Goal: Entertainment & Leisure: Consume media (video, audio)

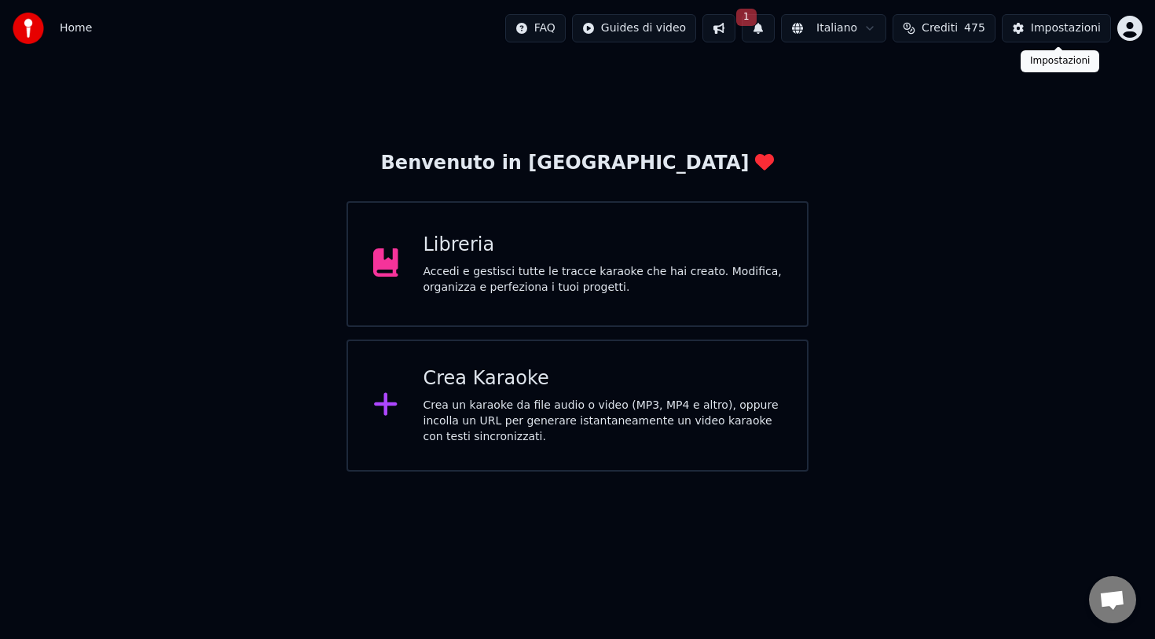
click at [1041, 30] on div "Impostazioni" at bounding box center [1066, 28] width 70 height 16
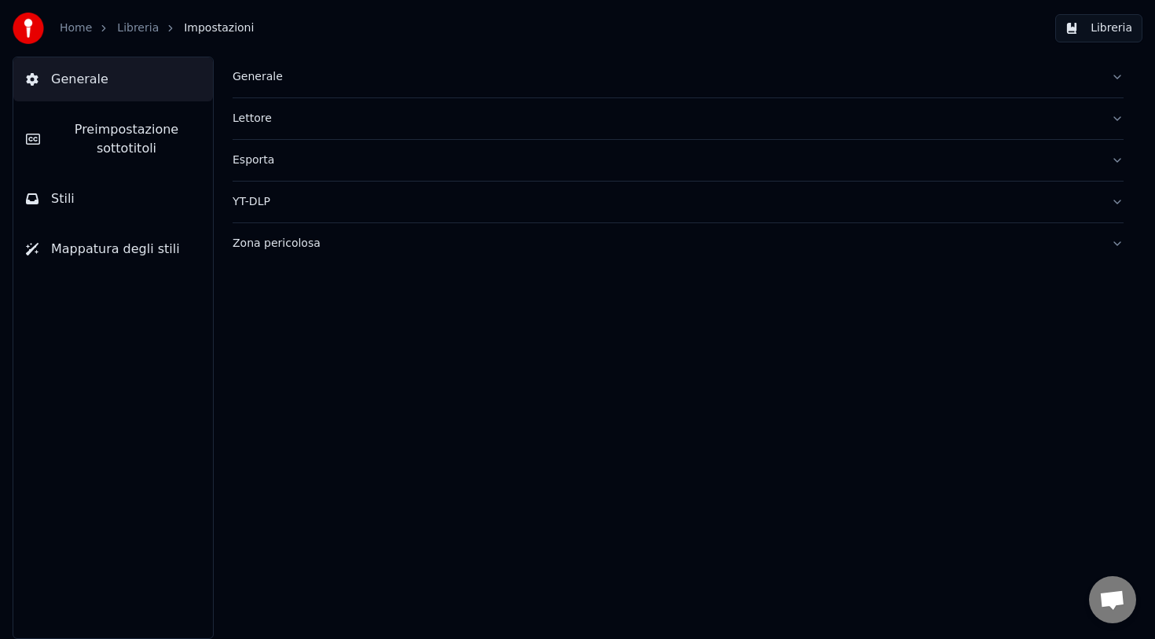
click at [1110, 30] on button "Libreria" at bounding box center [1098, 28] width 87 height 28
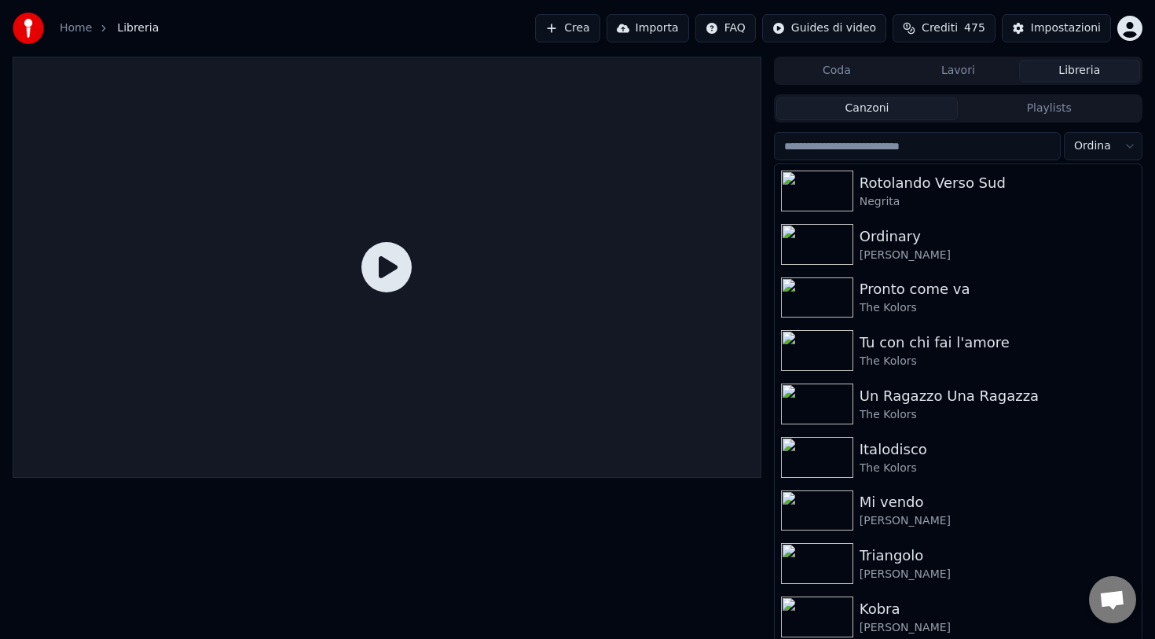
click at [1098, 586] on span "Aprire la chat" at bounding box center [1112, 599] width 47 height 47
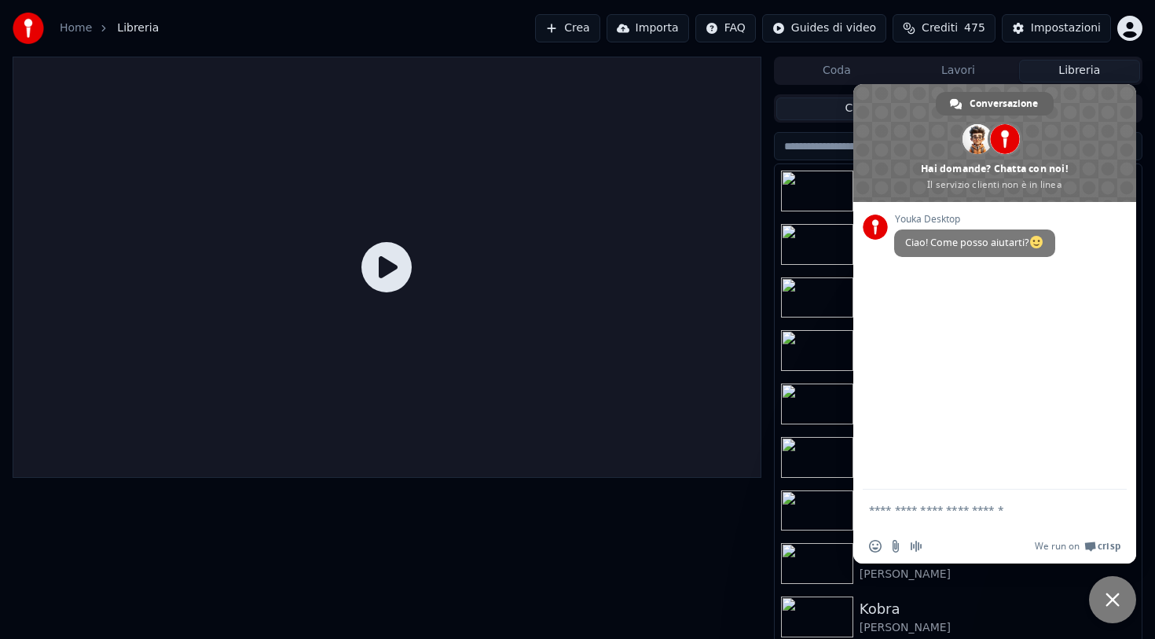
click at [1098, 586] on span "Chiudere la chat" at bounding box center [1112, 599] width 47 height 47
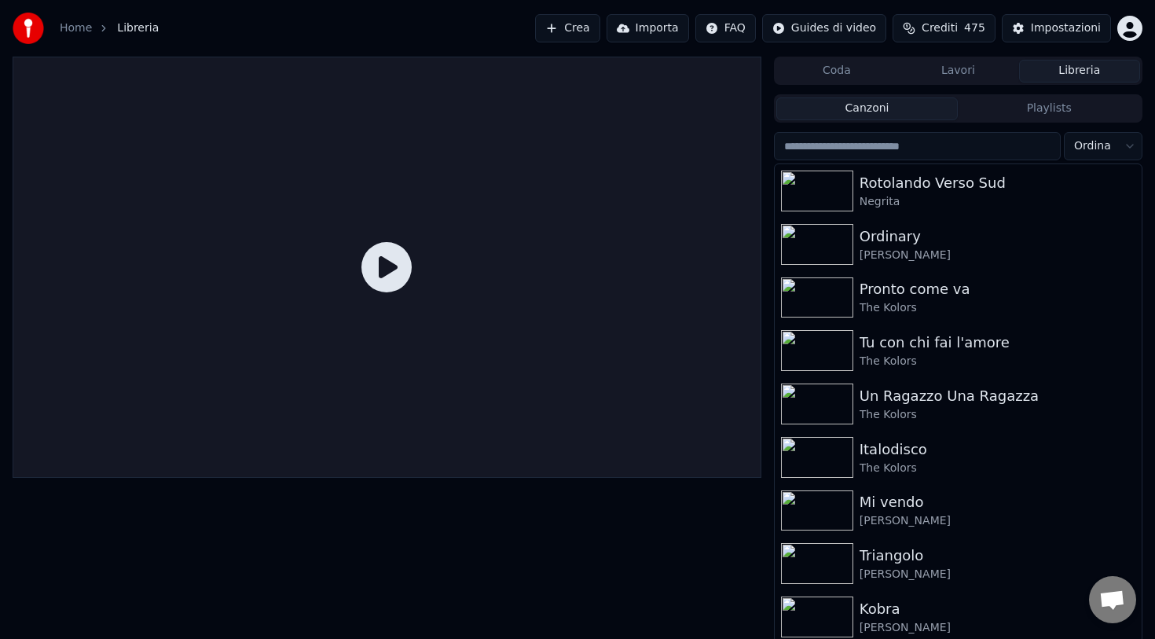
click at [864, 68] on button "Coda" at bounding box center [836, 71] width 121 height 23
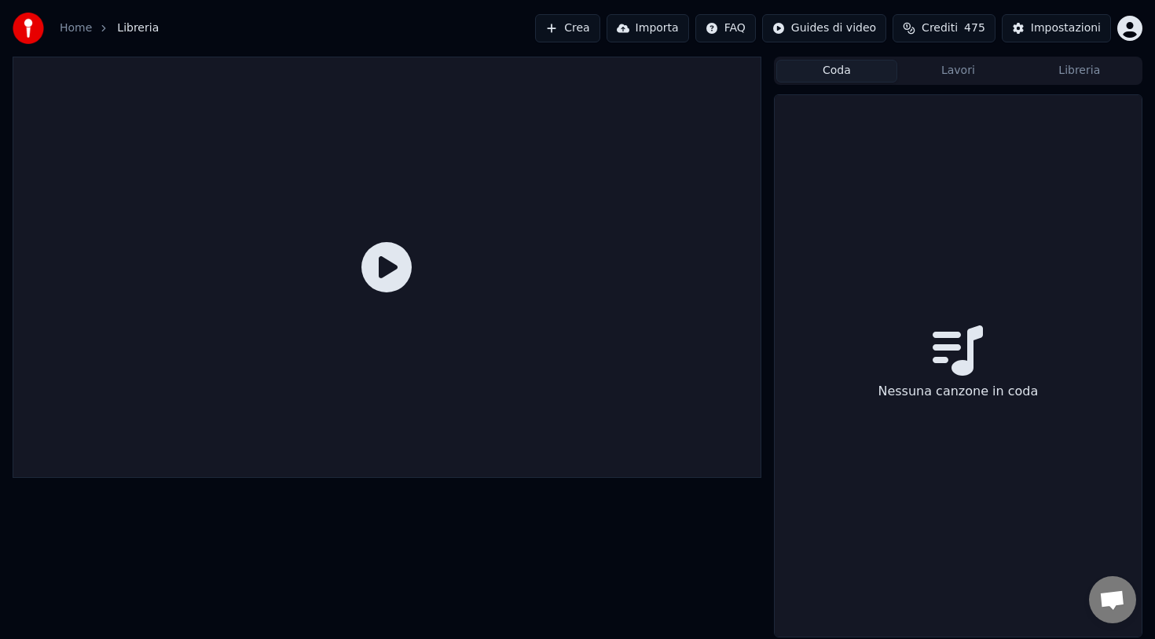
click at [920, 78] on button "Lavori" at bounding box center [957, 71] width 121 height 23
click at [1042, 79] on button "Libreria" at bounding box center [1079, 71] width 121 height 23
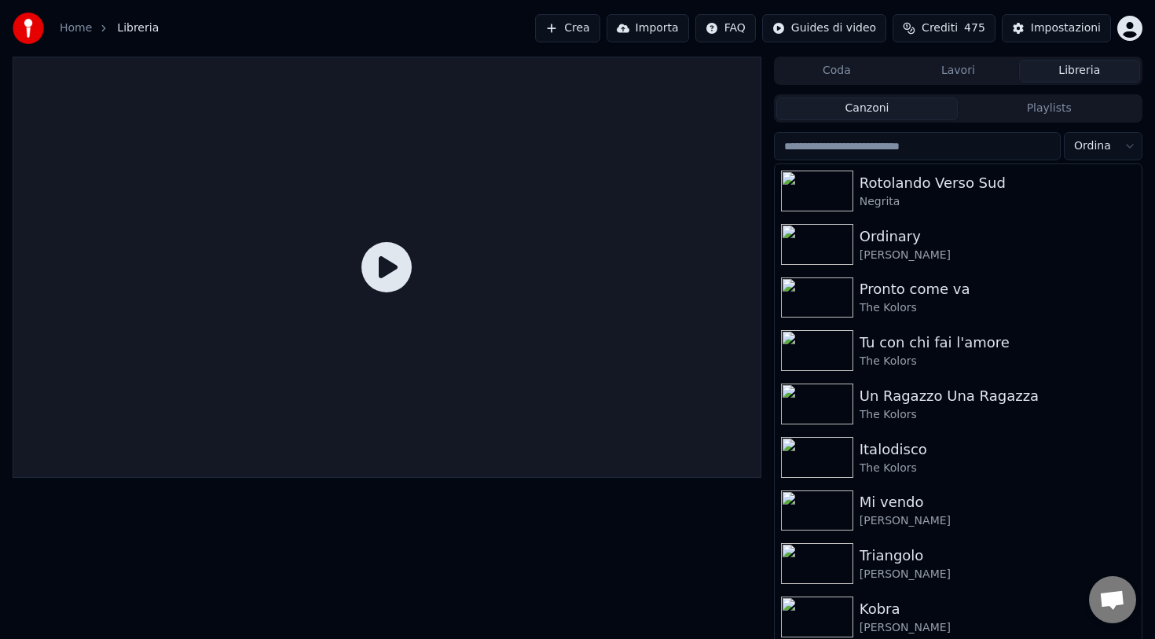
click at [1017, 109] on button "Playlists" at bounding box center [1049, 108] width 182 height 23
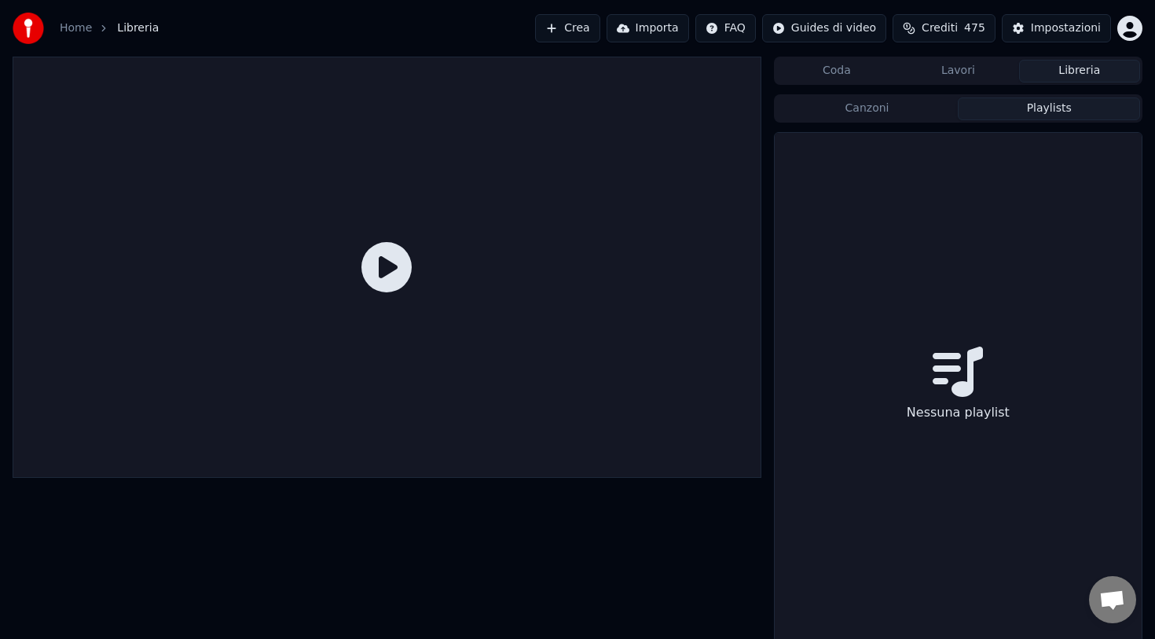
click at [905, 98] on button "Canzoni" at bounding box center [867, 108] width 182 height 23
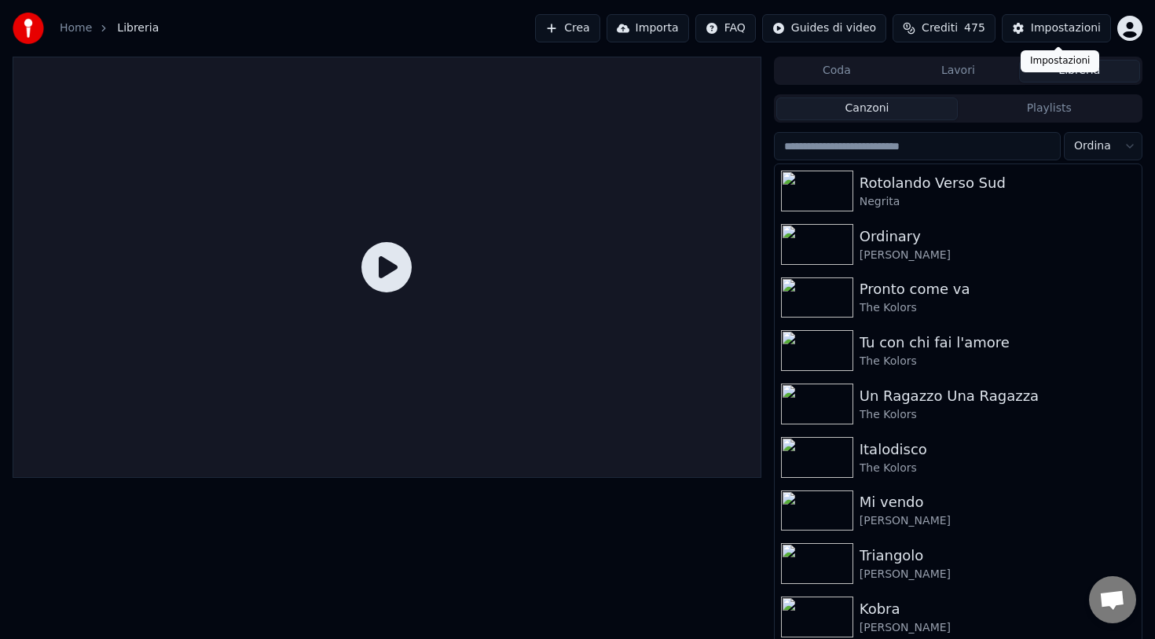
click at [1077, 22] on div "Impostazioni" at bounding box center [1066, 28] width 70 height 16
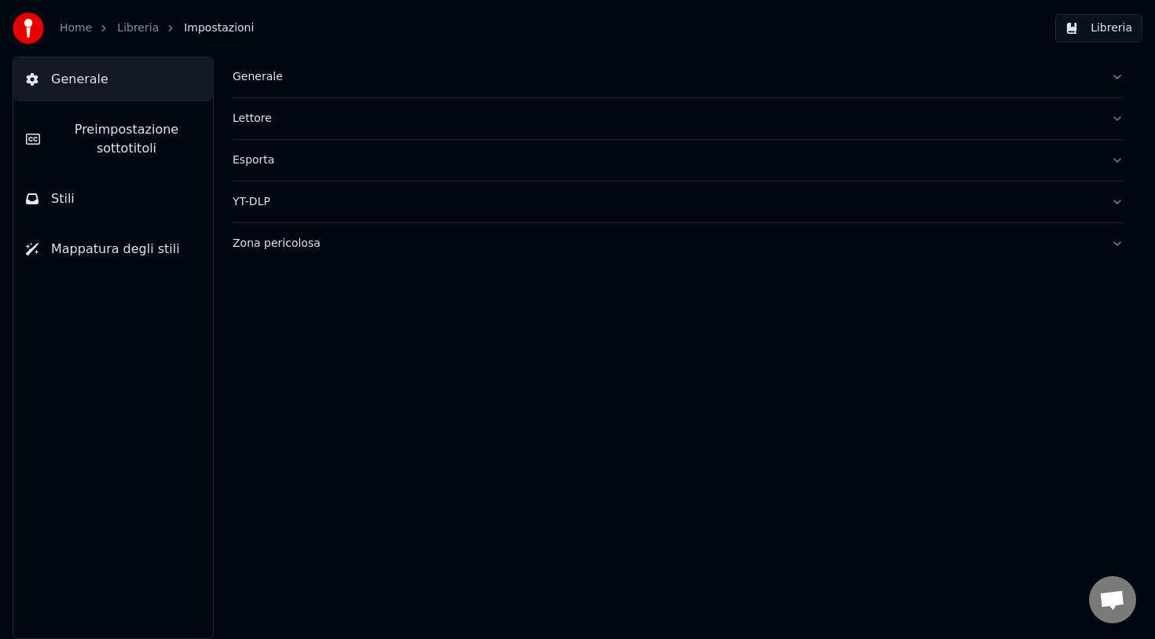
click at [1125, 74] on div "Generale [PERSON_NAME] YT-DLP Zona pericolosa" at bounding box center [678, 348] width 954 height 582
click at [1114, 78] on button "Generale" at bounding box center [678, 77] width 891 height 41
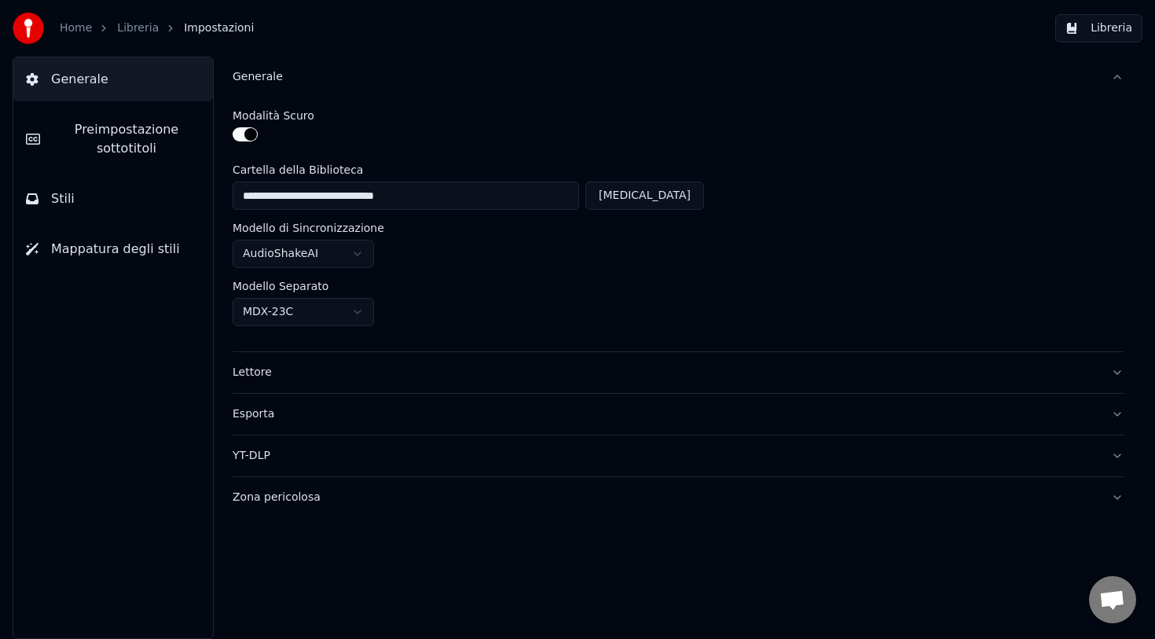
click at [1111, 31] on button "Libreria" at bounding box center [1098, 28] width 87 height 28
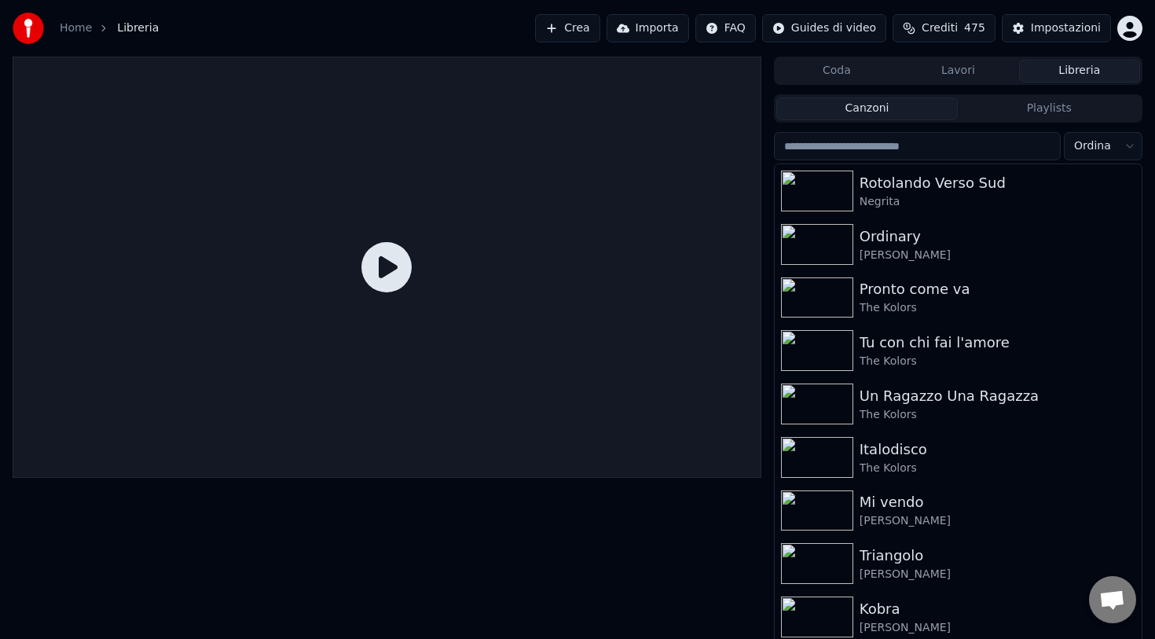
click at [1103, 590] on span "Aprire la chat" at bounding box center [1112, 601] width 26 height 22
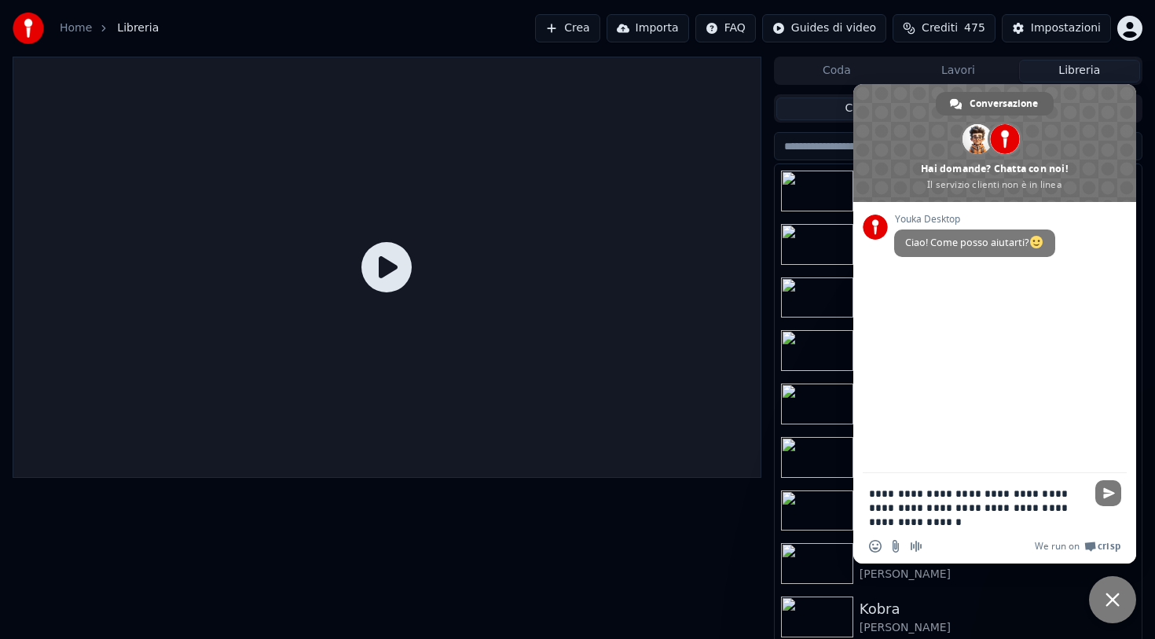
type textarea "**********"
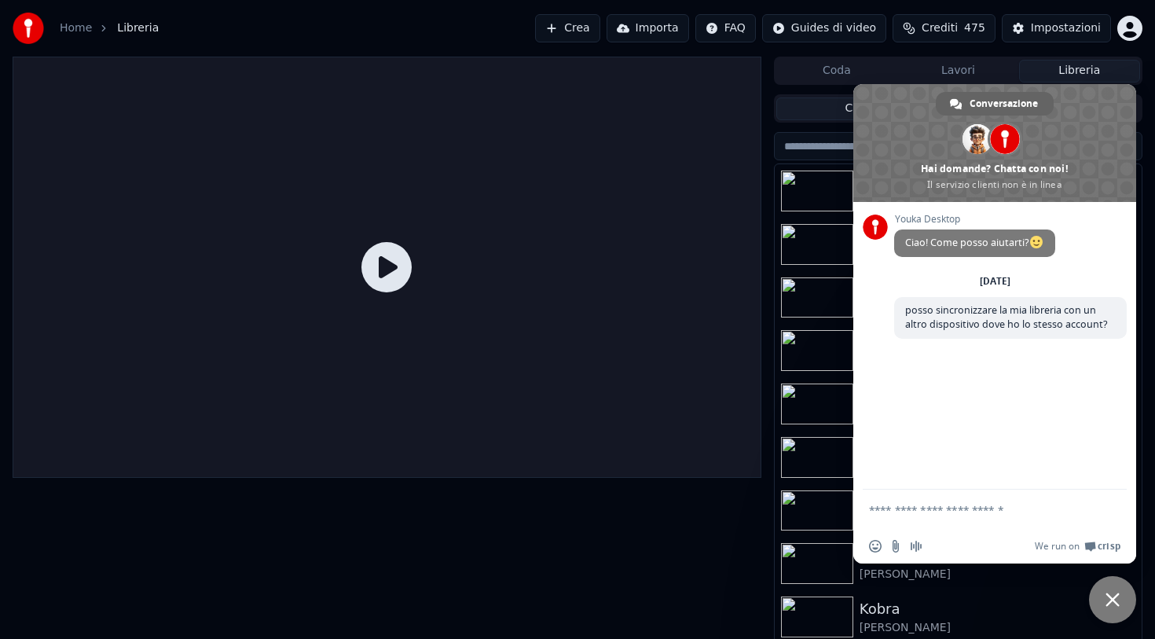
click at [1132, 29] on html "Home Libreria Crea Importa FAQ Guides di video Crediti 475 Impostazioni Coda La…" at bounding box center [577, 319] width 1155 height 639
click at [519, 28] on html "Home Libreria Crea Importa FAQ Guides di video Crediti 475 Impostazioni Coda La…" at bounding box center [577, 319] width 1155 height 639
click at [1099, 601] on span "Chiudere la chat" at bounding box center [1112, 599] width 47 height 47
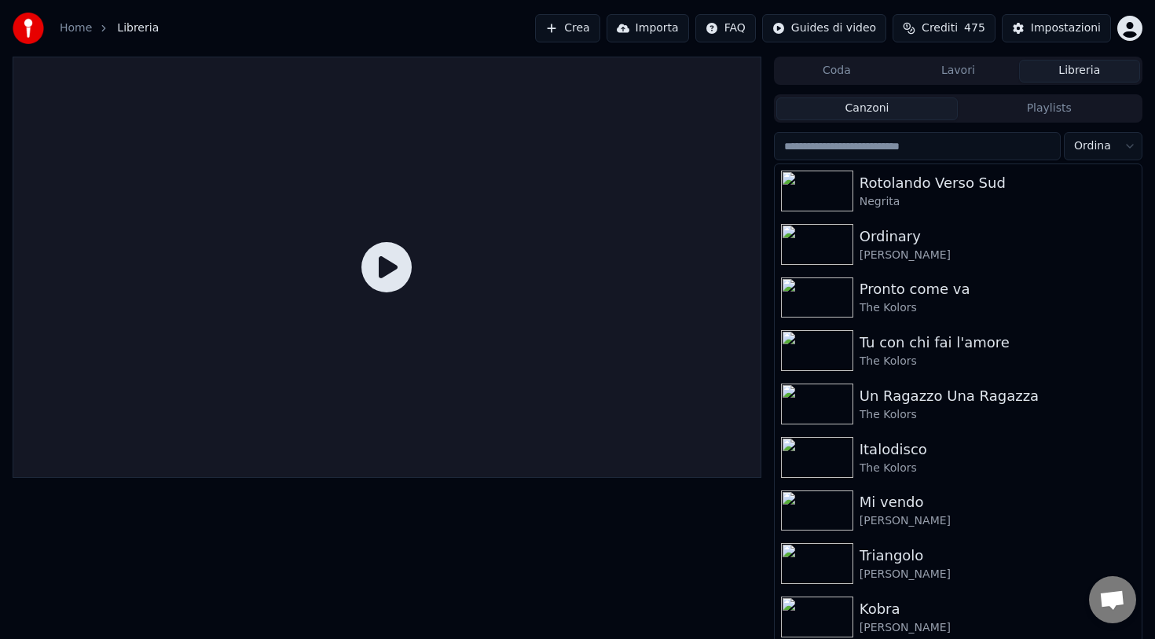
click at [1099, 601] on span "Aprire la chat" at bounding box center [1112, 601] width 26 height 22
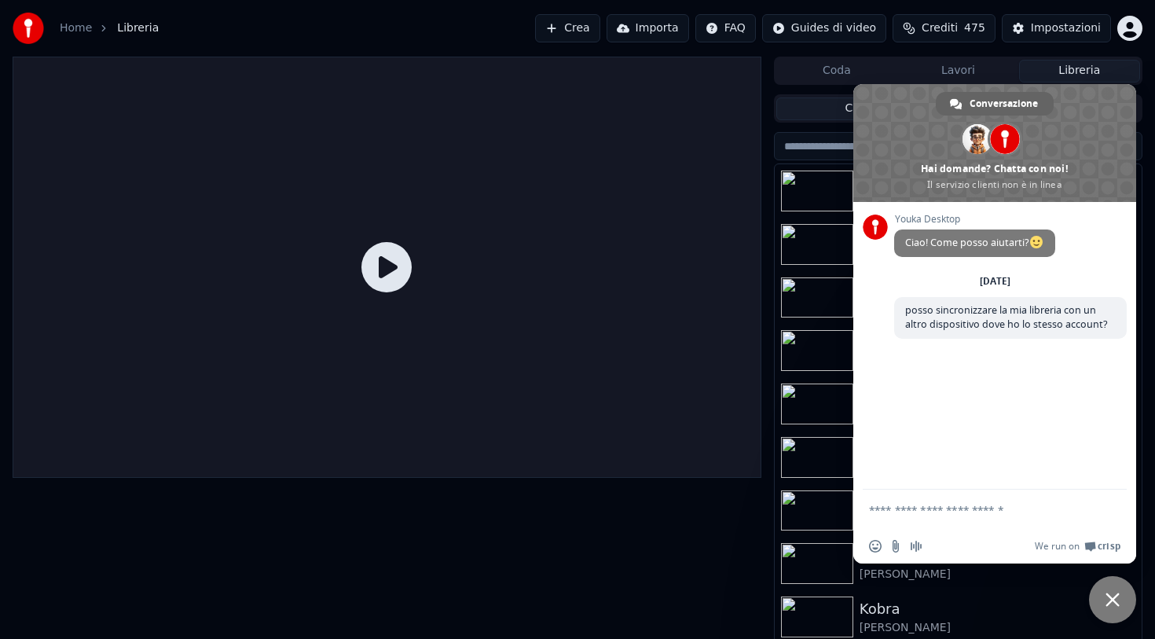
click at [1099, 601] on span "Chiudere la chat" at bounding box center [1112, 599] width 47 height 47
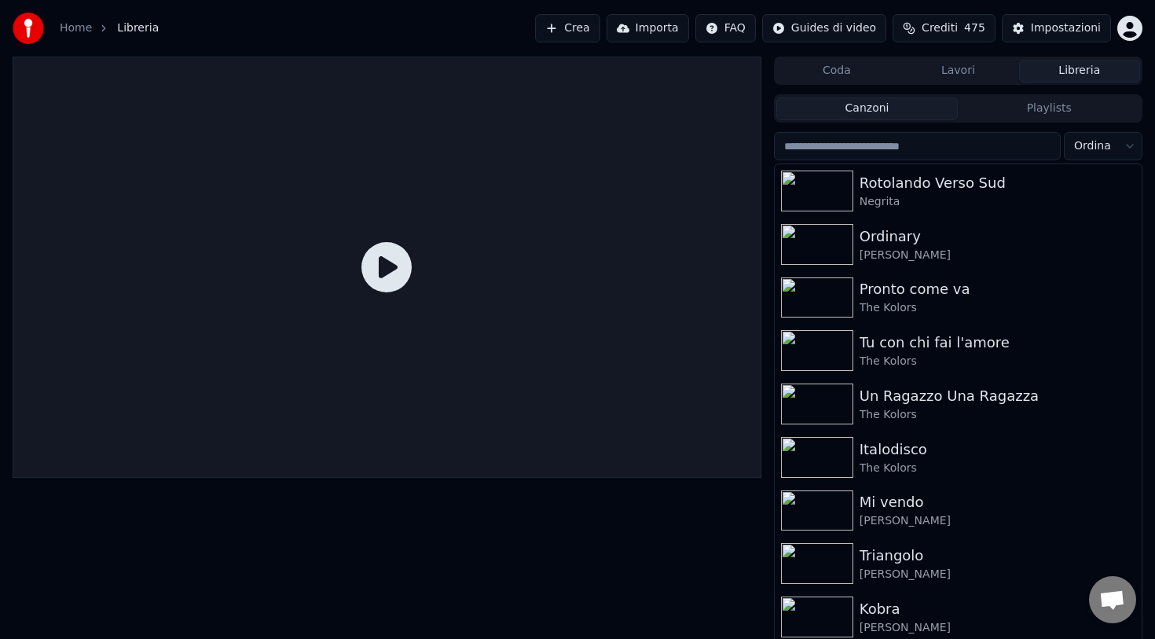
click at [866, 149] on input "search" at bounding box center [917, 146] width 287 height 28
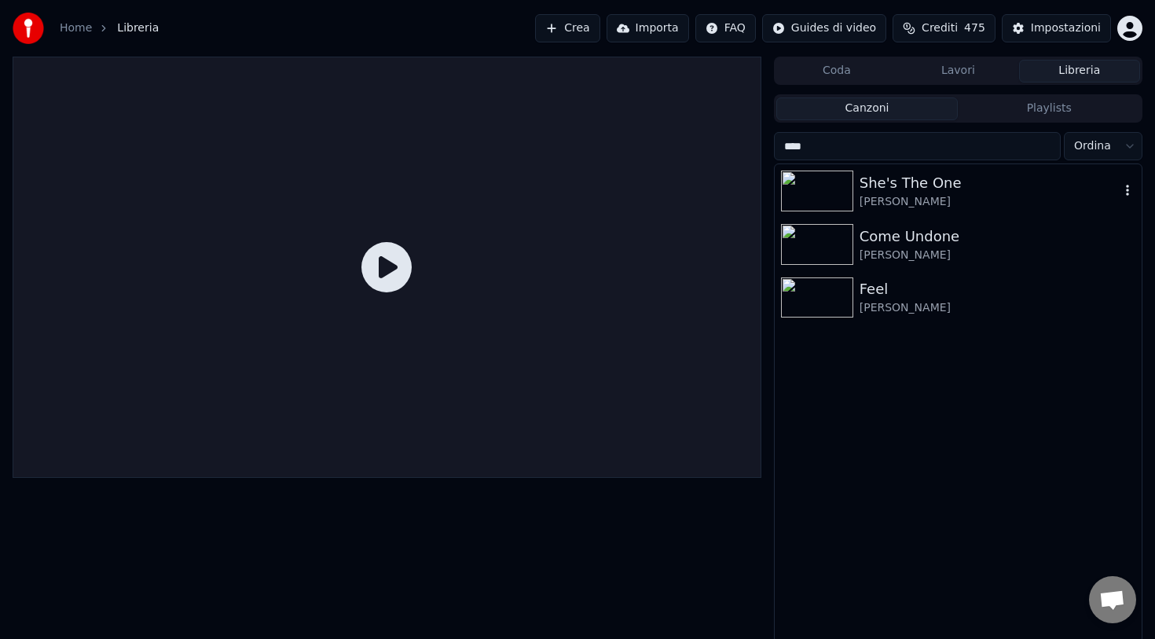
type input "****"
click at [879, 196] on div "[PERSON_NAME]" at bounding box center [990, 202] width 260 height 16
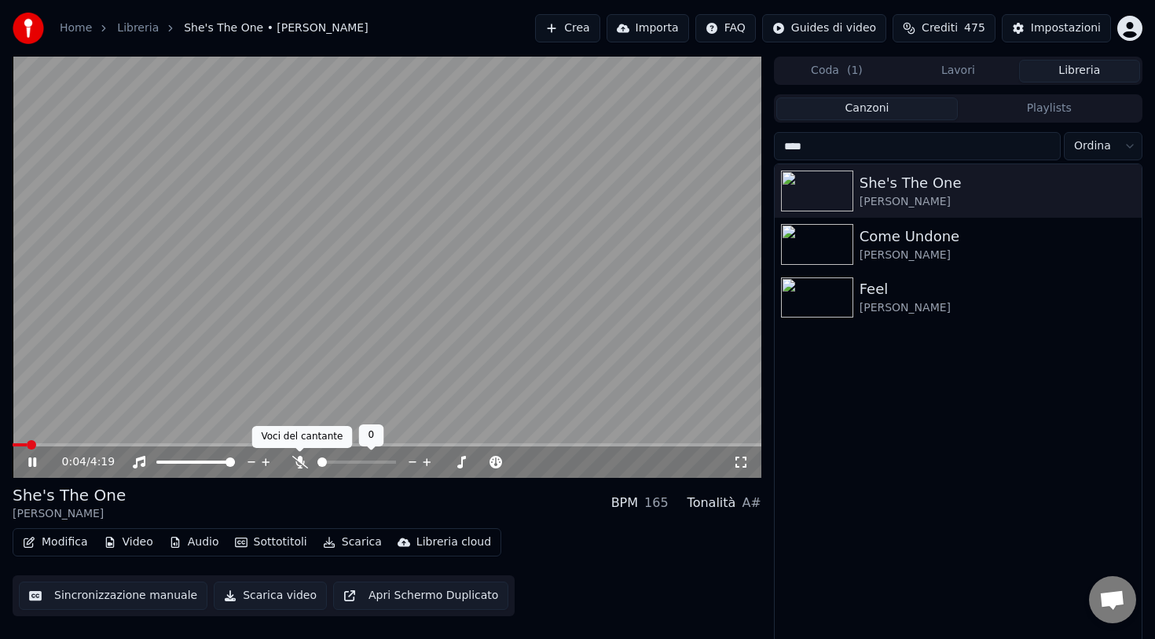
click at [300, 461] on icon at bounding box center [300, 462] width 16 height 13
click at [744, 464] on icon at bounding box center [741, 462] width 16 height 13
click at [590, 303] on video at bounding box center [387, 267] width 749 height 421
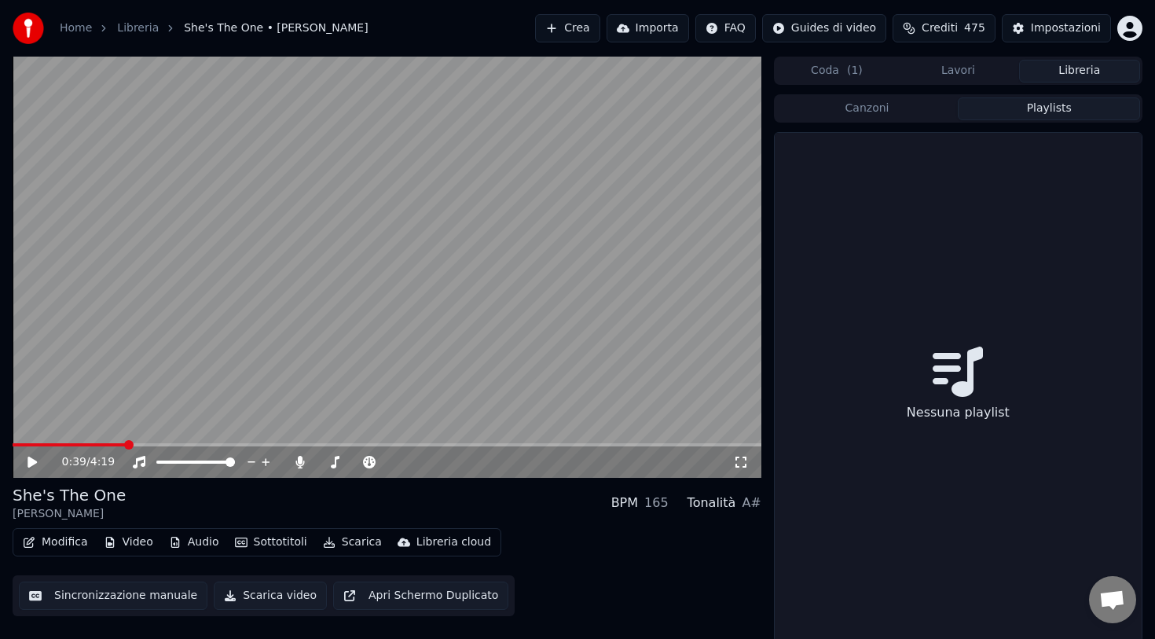
click at [1019, 116] on button "Playlists" at bounding box center [1049, 108] width 182 height 23
click at [928, 110] on button "Canzoni" at bounding box center [867, 108] width 182 height 23
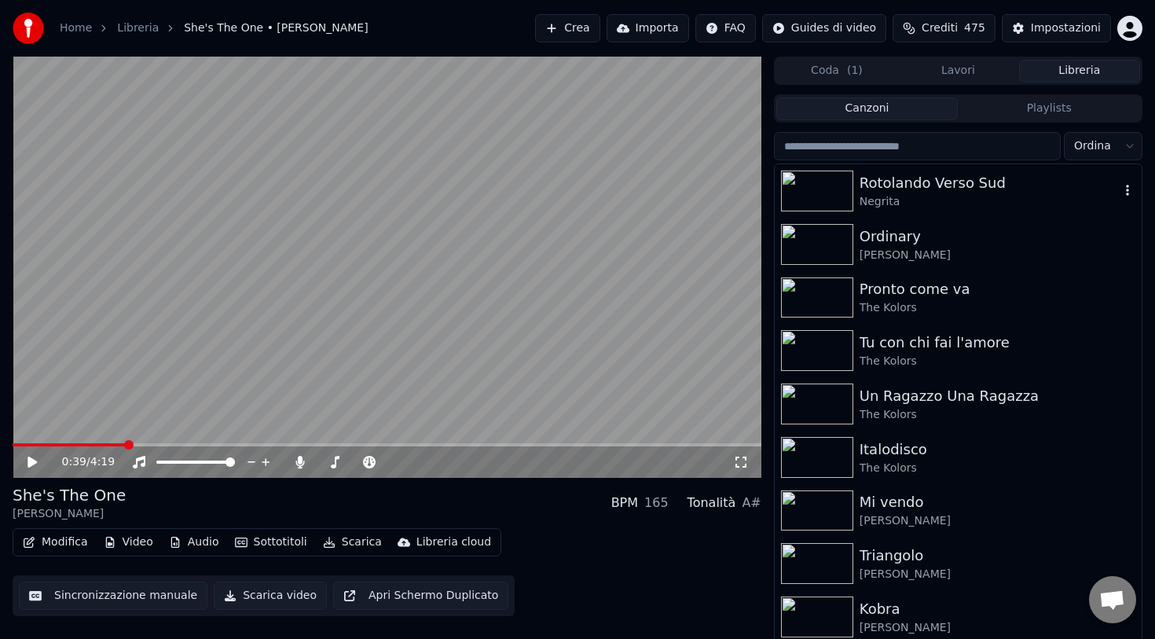
click at [1129, 189] on icon "button" at bounding box center [1128, 190] width 16 height 13
click at [424, 545] on div "Libreria cloud" at bounding box center [454, 542] width 75 height 16
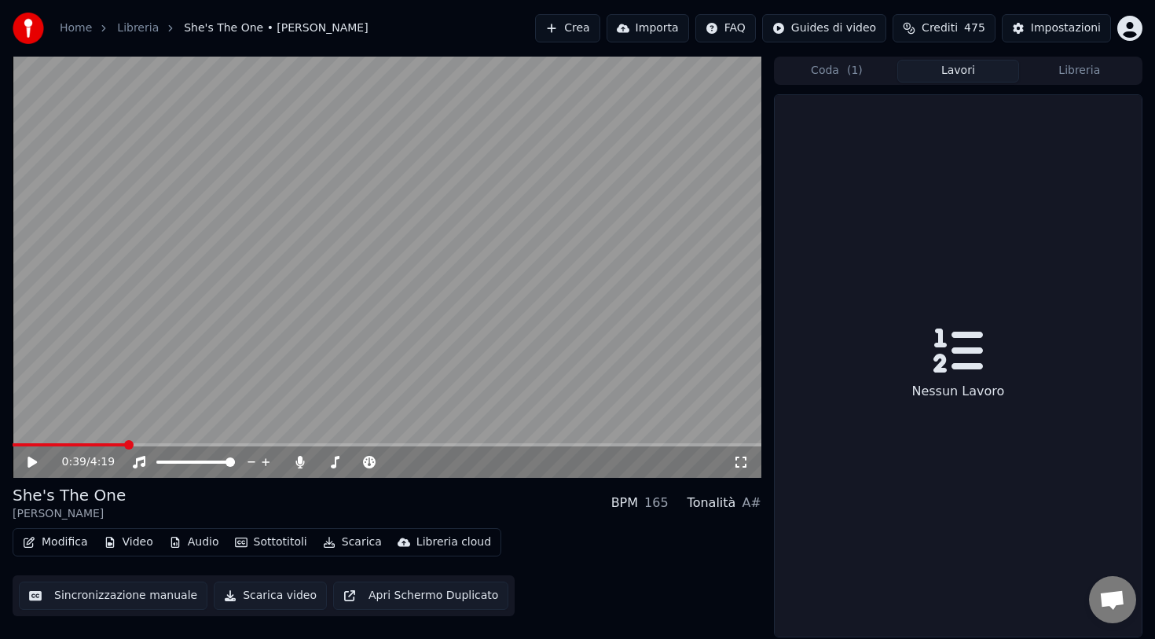
click at [962, 72] on button "Lavori" at bounding box center [957, 71] width 121 height 23
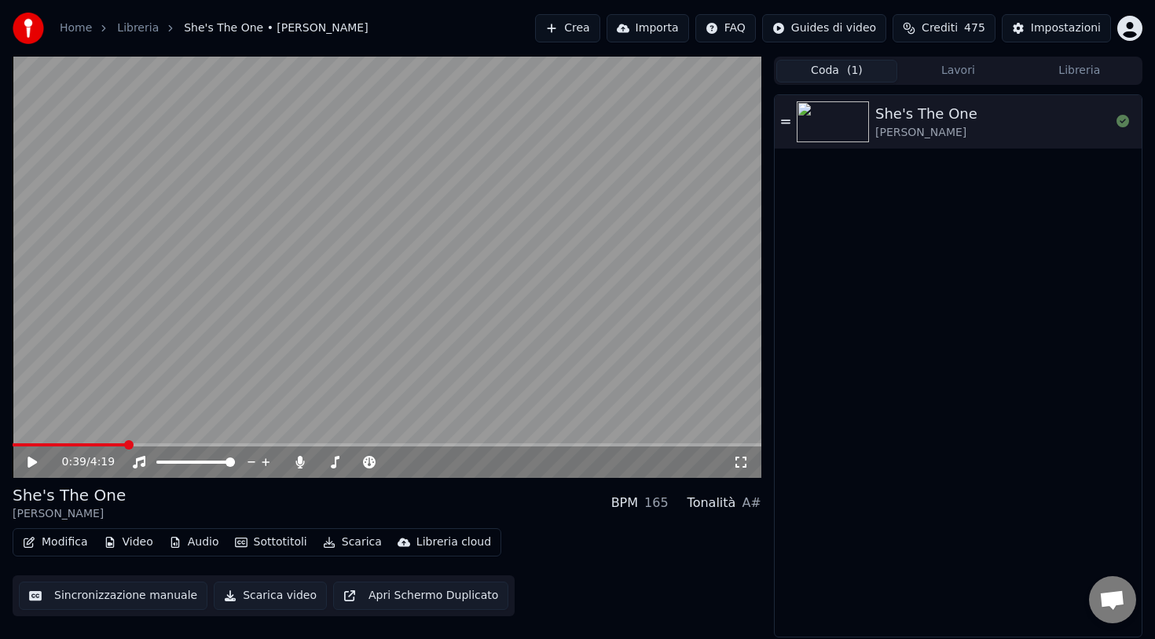
click at [858, 64] on span "( 1 )" at bounding box center [855, 71] width 16 height 16
click at [1051, 72] on button "Libreria" at bounding box center [1079, 71] width 121 height 23
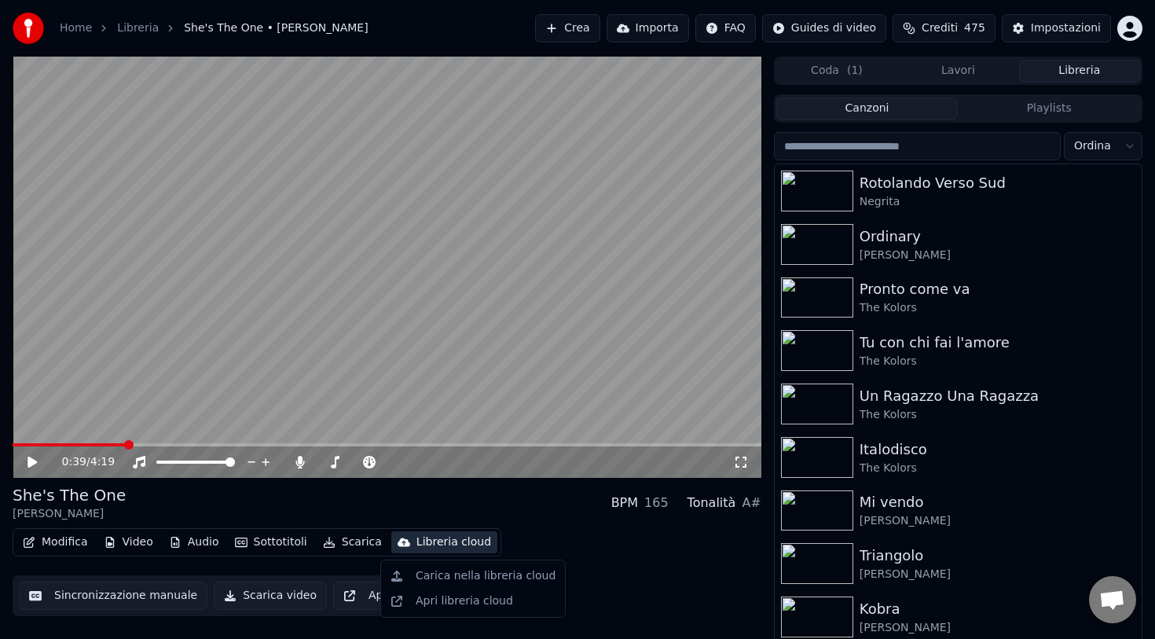
click at [422, 541] on div "Libreria cloud" at bounding box center [454, 542] width 75 height 16
click at [439, 604] on div "Apri libreria cloud" at bounding box center [464, 601] width 97 height 16
click at [434, 541] on div "Libreria cloud" at bounding box center [454, 542] width 75 height 16
click at [433, 574] on div "Carica nella libreria cloud" at bounding box center [486, 576] width 140 height 16
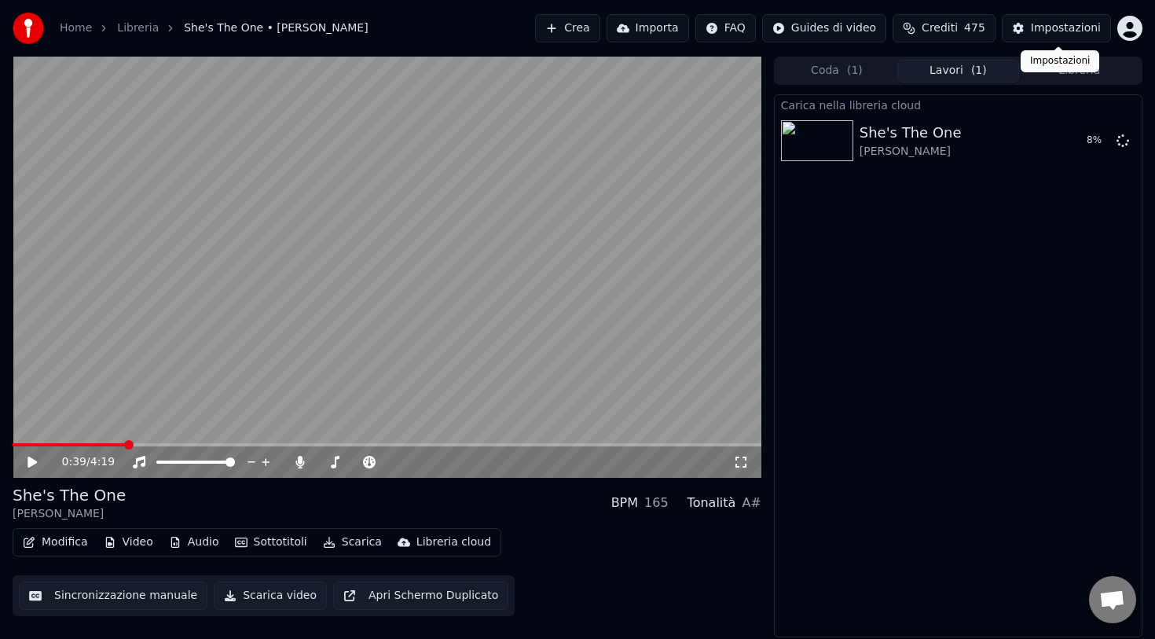
click at [1070, 36] on button "Impostazioni" at bounding box center [1056, 28] width 109 height 28
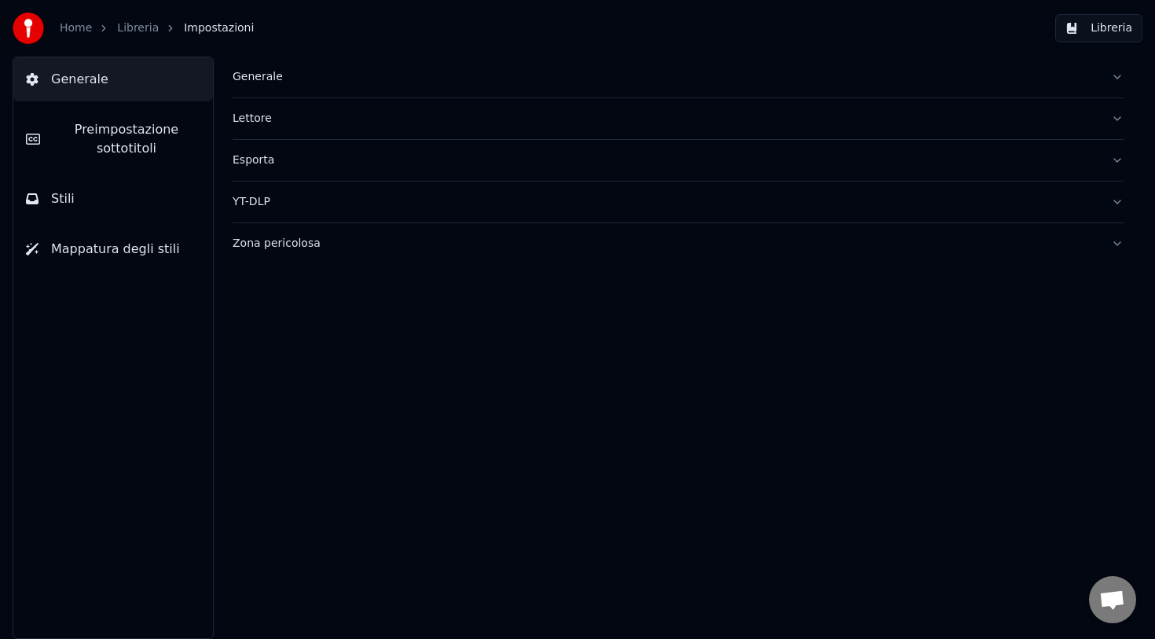
click at [1120, 78] on button "Generale" at bounding box center [678, 77] width 891 height 41
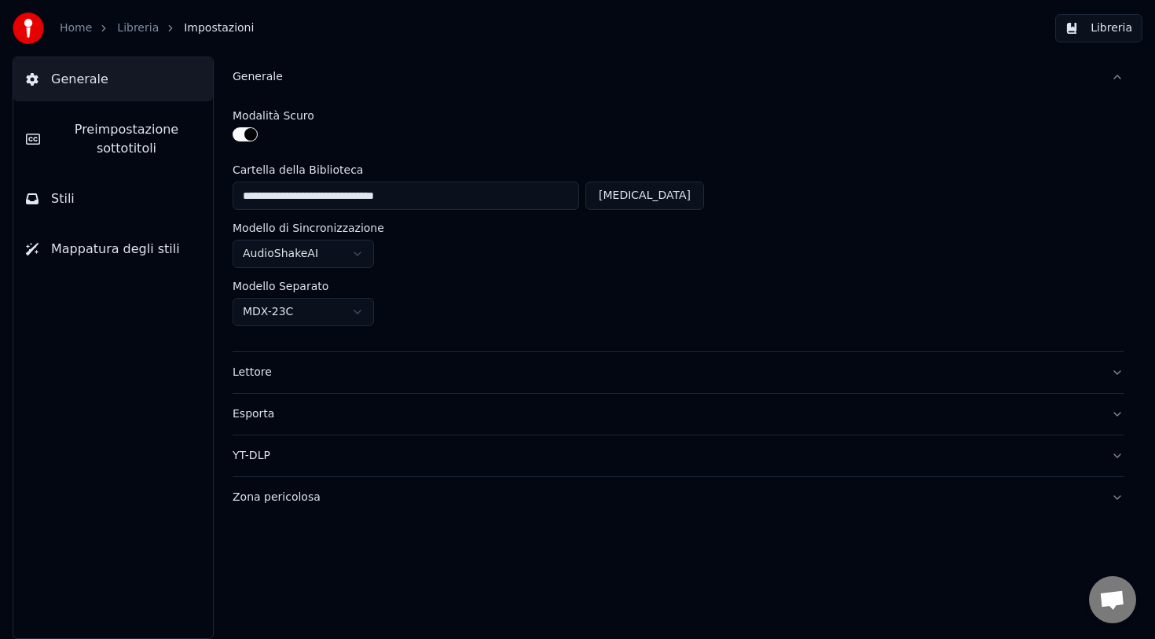
click at [129, 32] on link "Libreria" at bounding box center [138, 28] width 42 height 16
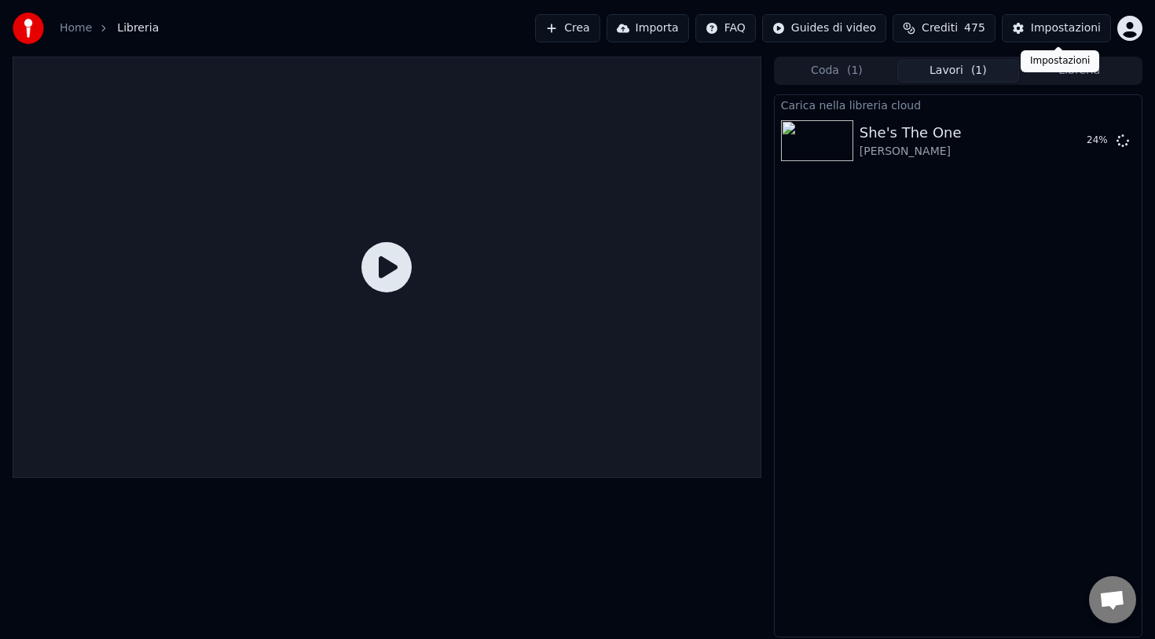
click at [1070, 32] on div "Impostazioni" at bounding box center [1066, 28] width 70 height 16
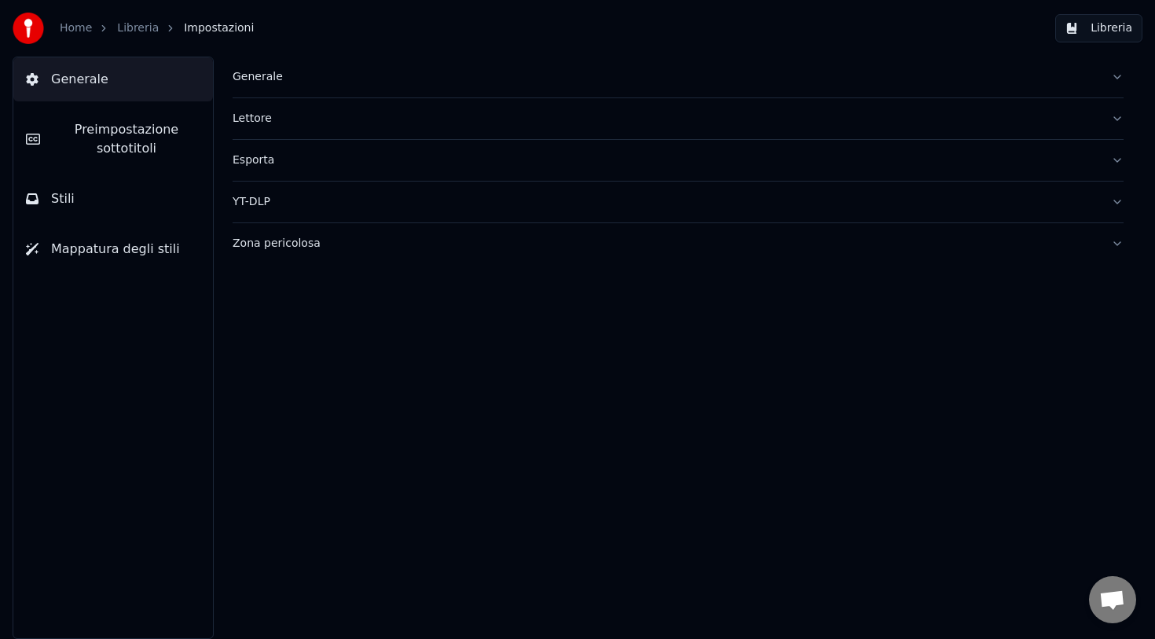
click at [622, 78] on div "Generale" at bounding box center [666, 77] width 866 height 16
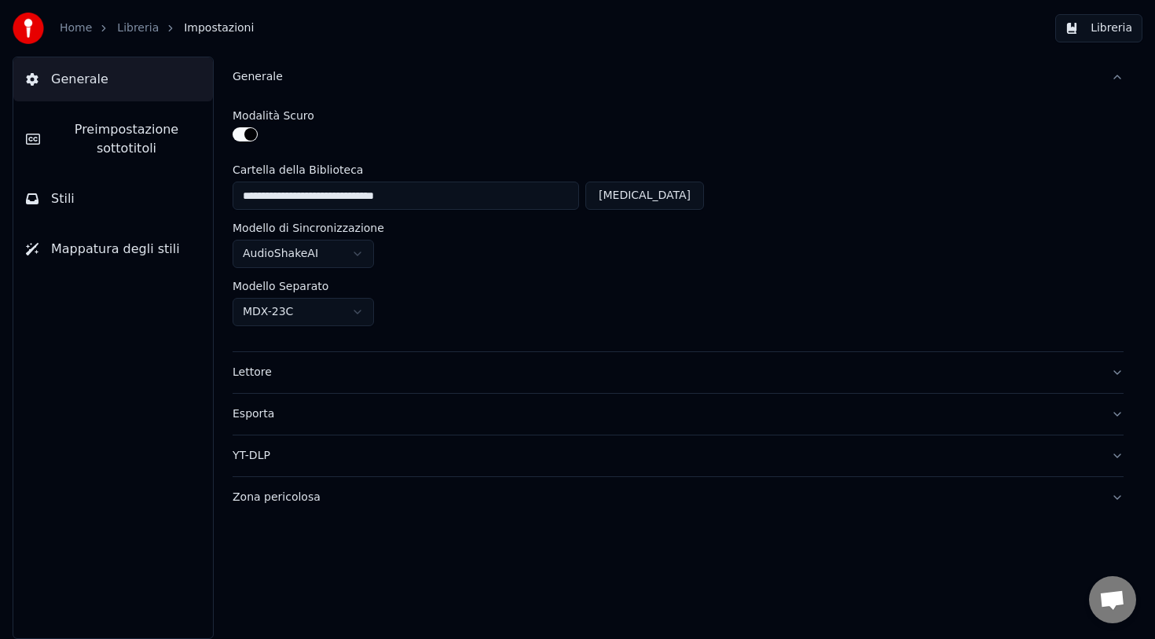
click at [1115, 76] on button "Generale" at bounding box center [678, 77] width 891 height 41
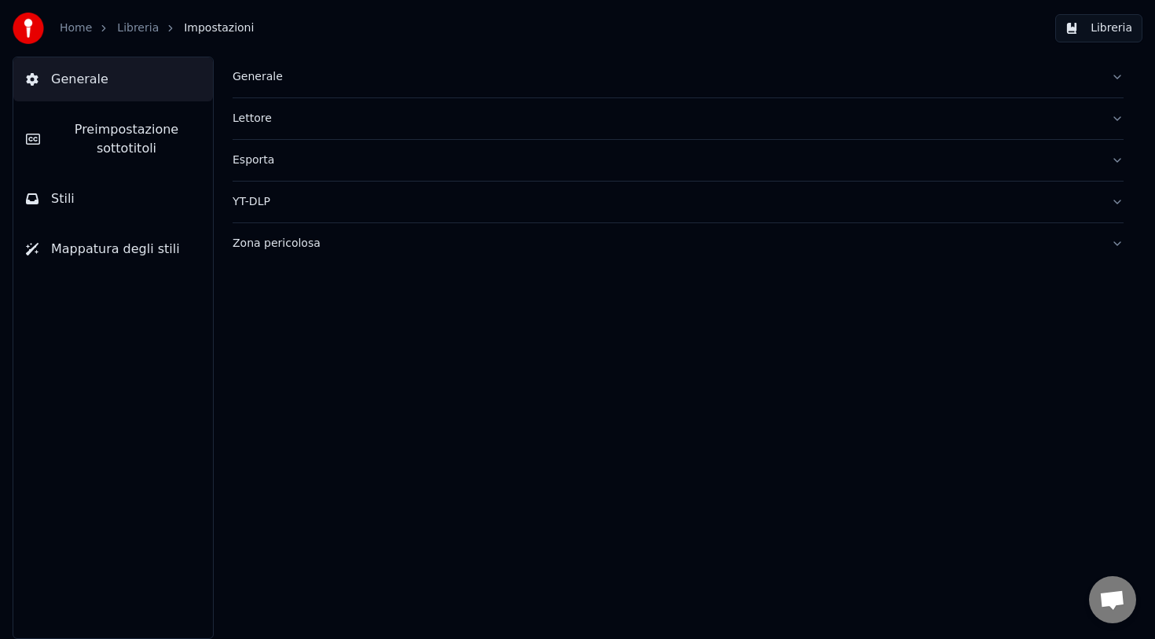
click at [139, 28] on link "Libreria" at bounding box center [138, 28] width 42 height 16
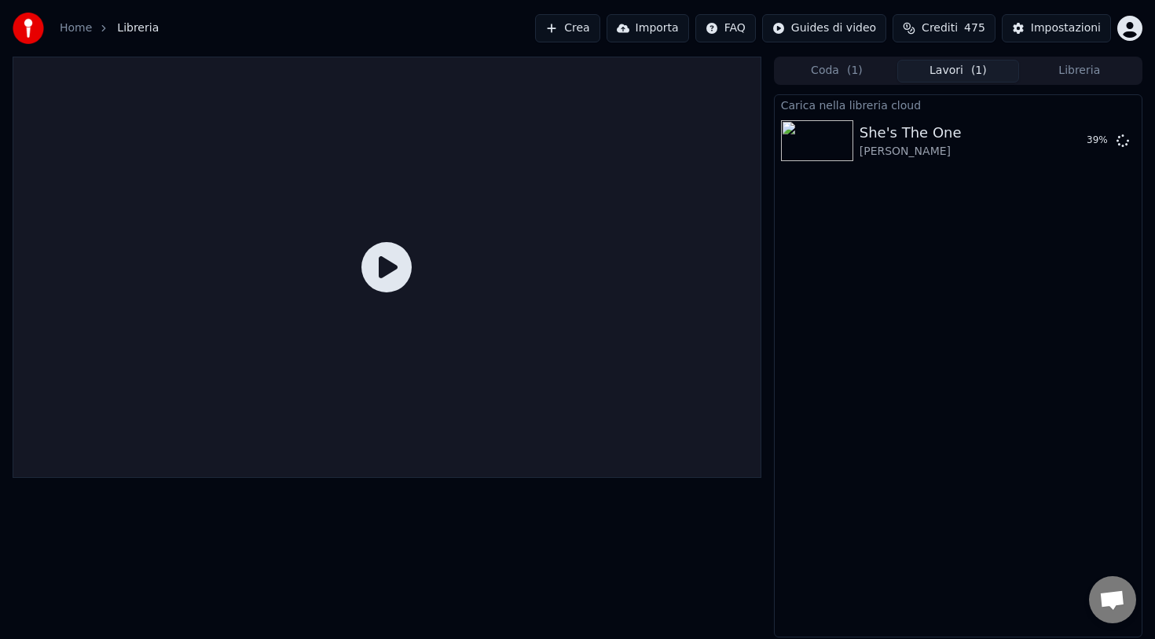
click at [1059, 68] on button "Libreria" at bounding box center [1079, 71] width 121 height 23
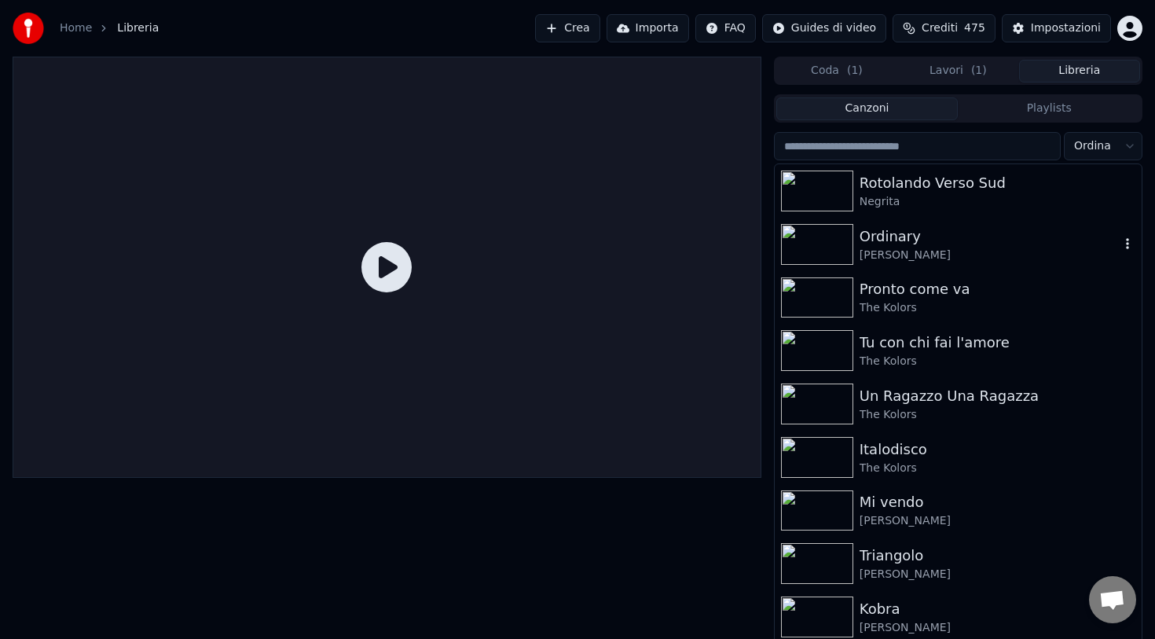
click at [897, 240] on div "Ordinary" at bounding box center [990, 237] width 260 height 22
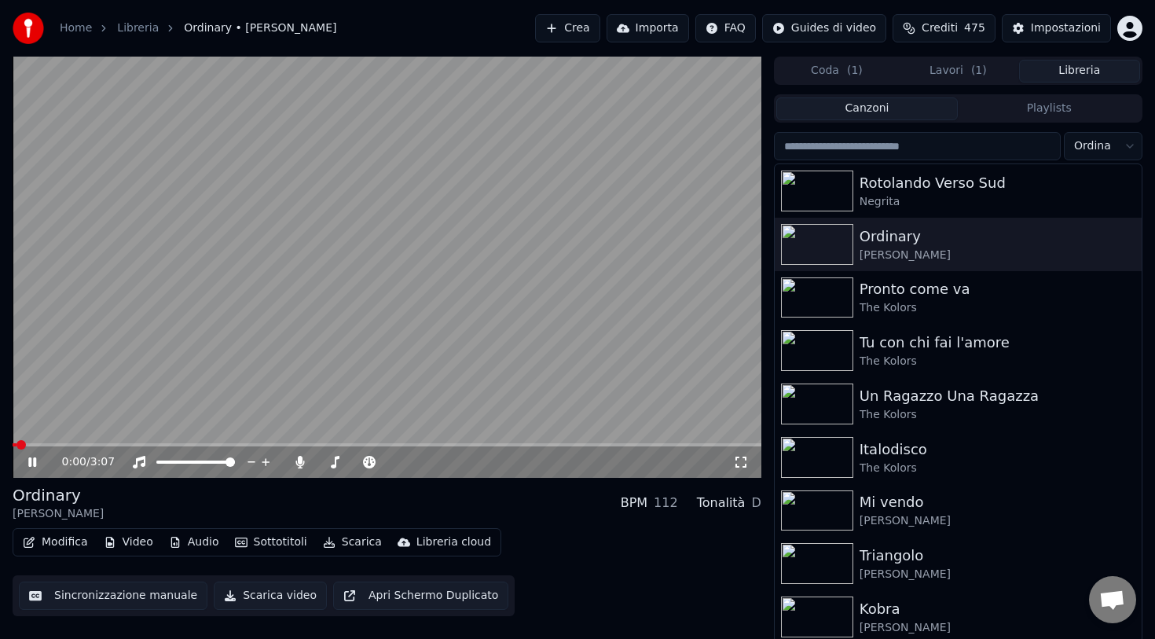
click at [417, 544] on div "Libreria cloud" at bounding box center [454, 542] width 75 height 16
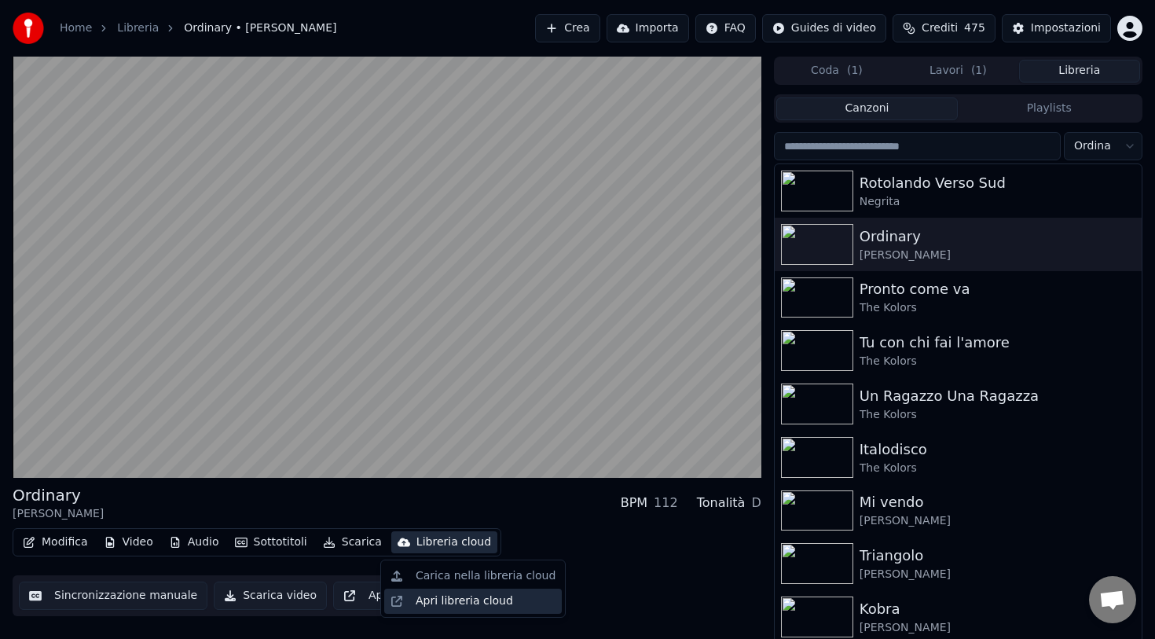
click at [437, 601] on div "Apri libreria cloud" at bounding box center [464, 601] width 97 height 16
click at [433, 541] on div "Libreria cloud" at bounding box center [454, 542] width 75 height 16
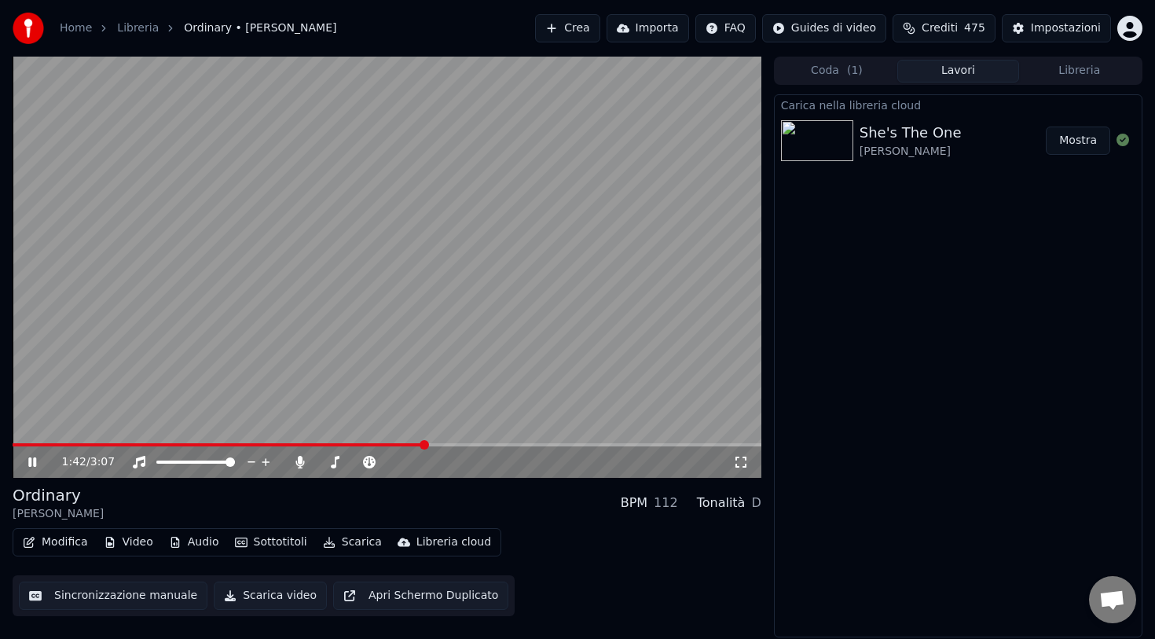
click at [950, 75] on button "Lavori" at bounding box center [957, 71] width 121 height 23
click at [430, 545] on div "Libreria cloud" at bounding box center [454, 542] width 75 height 16
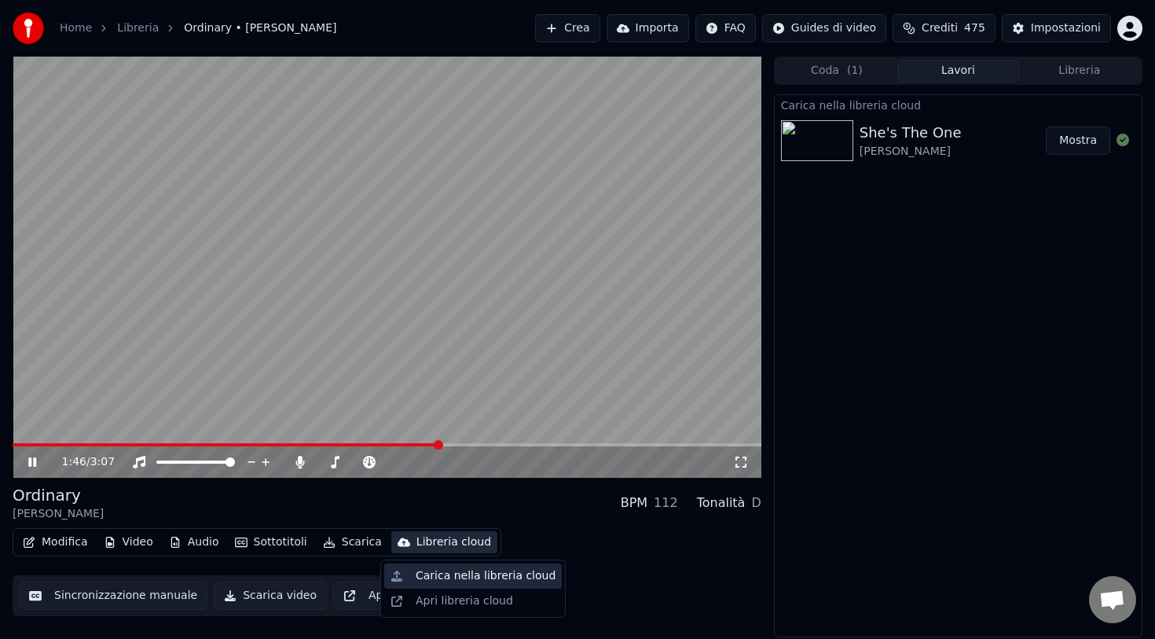
click at [431, 574] on div "Carica nella libreria cloud" at bounding box center [486, 576] width 140 height 16
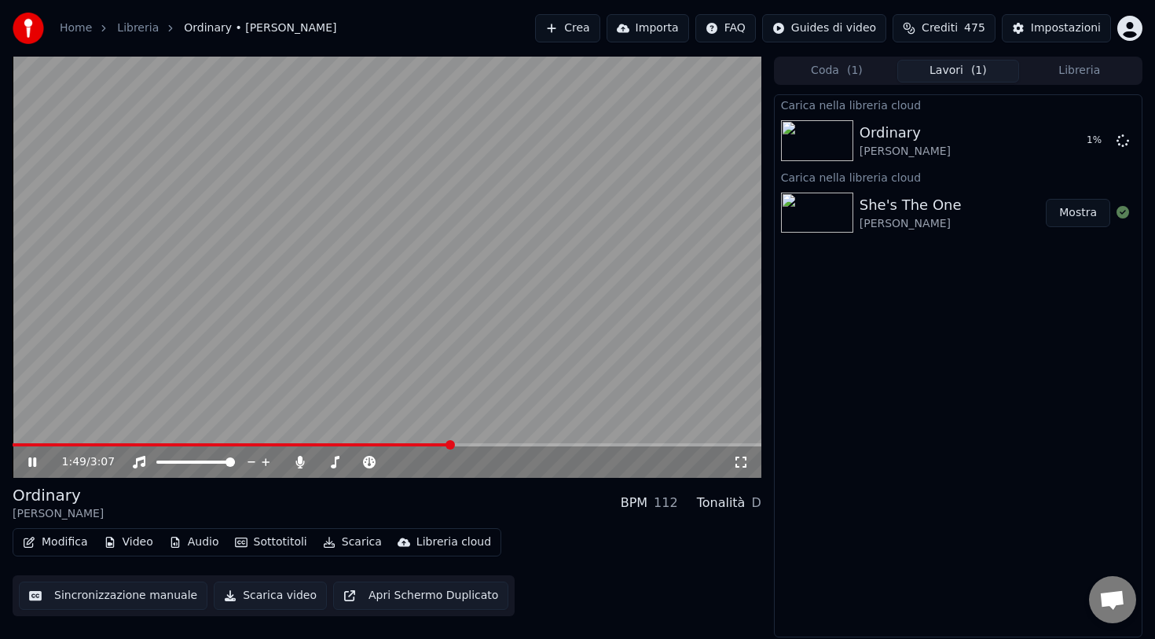
click at [1064, 211] on button "Mostra" at bounding box center [1078, 213] width 64 height 28
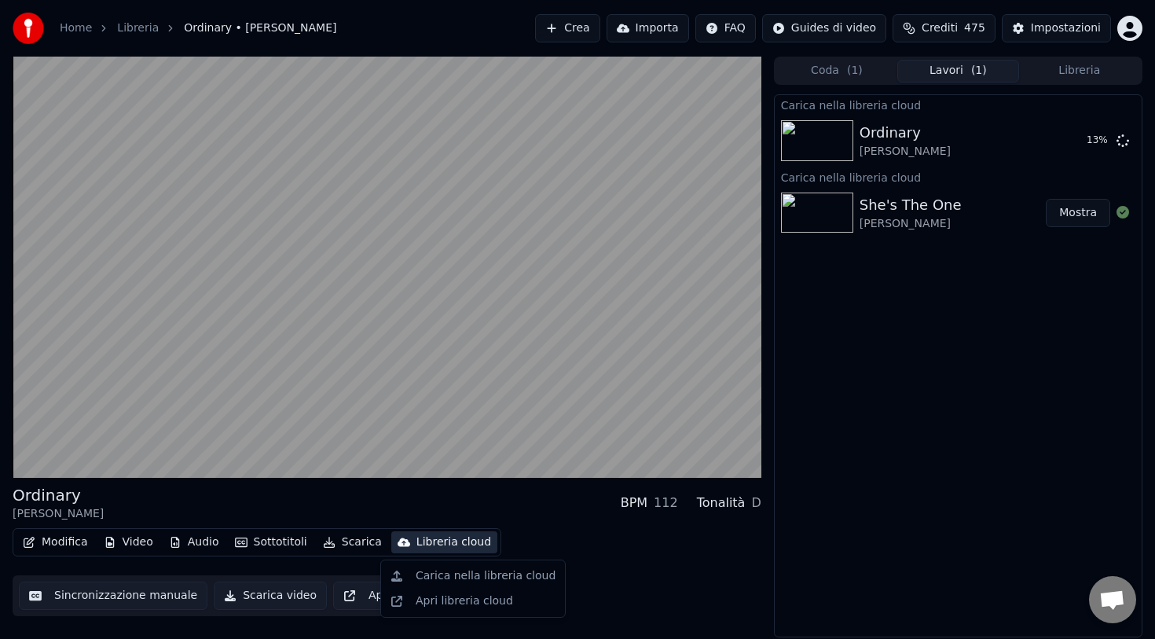
click at [429, 541] on div "Libreria cloud" at bounding box center [454, 542] width 75 height 16
click at [439, 600] on div "Apri libreria cloud" at bounding box center [464, 601] width 97 height 16
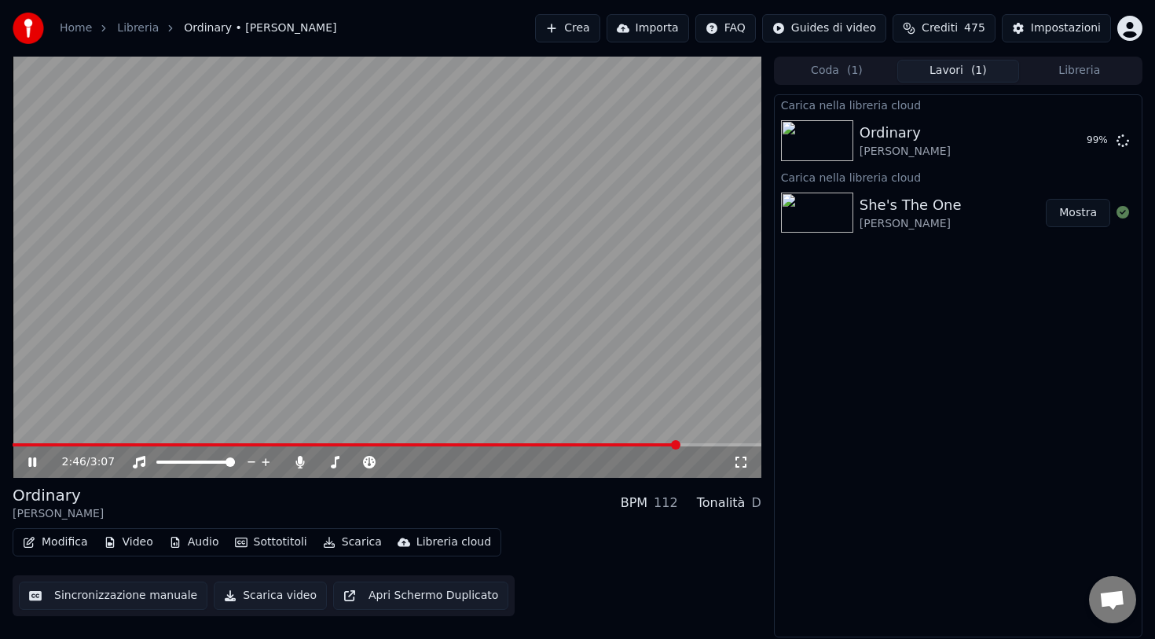
click at [618, 395] on video at bounding box center [387, 267] width 749 height 421
click at [437, 543] on div "Libreria cloud" at bounding box center [454, 542] width 75 height 16
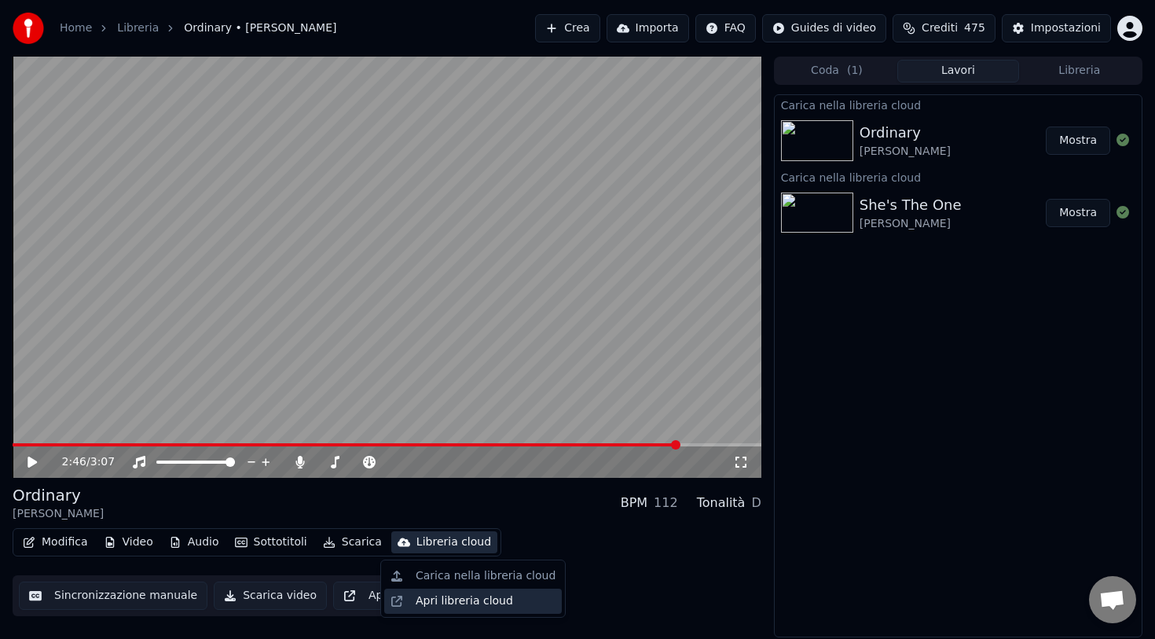
click at [428, 600] on div "Apri libreria cloud" at bounding box center [464, 601] width 97 height 16
click at [1071, 67] on button "Libreria" at bounding box center [1079, 71] width 121 height 23
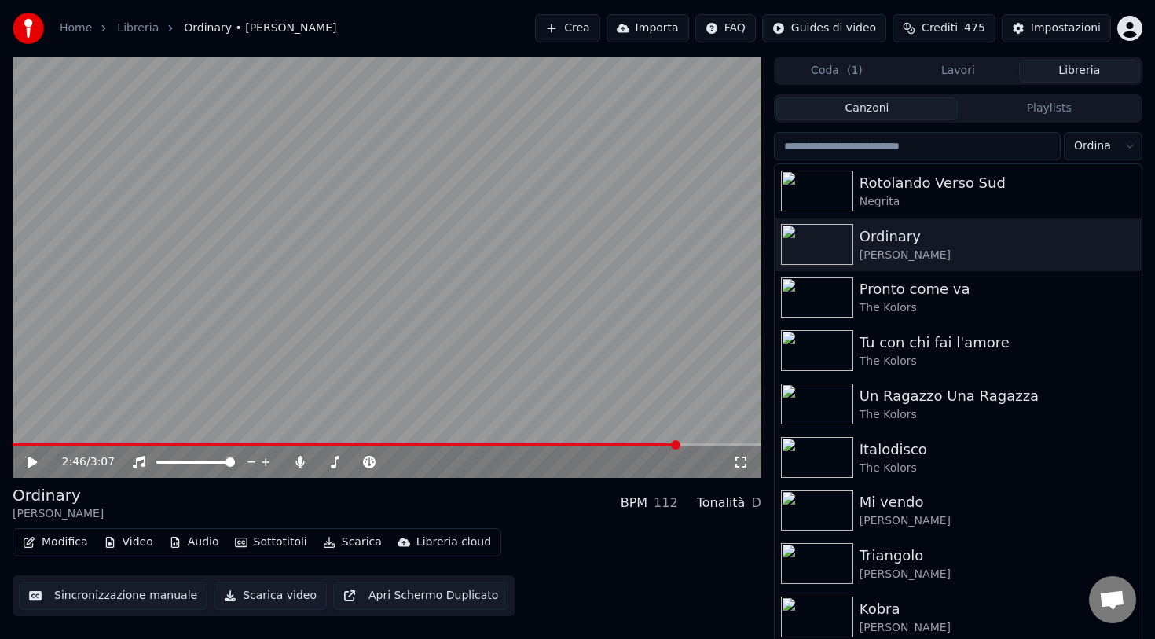
click at [431, 539] on div "Libreria cloud" at bounding box center [454, 542] width 75 height 16
click at [436, 599] on div "Apri libreria cloud" at bounding box center [464, 601] width 97 height 16
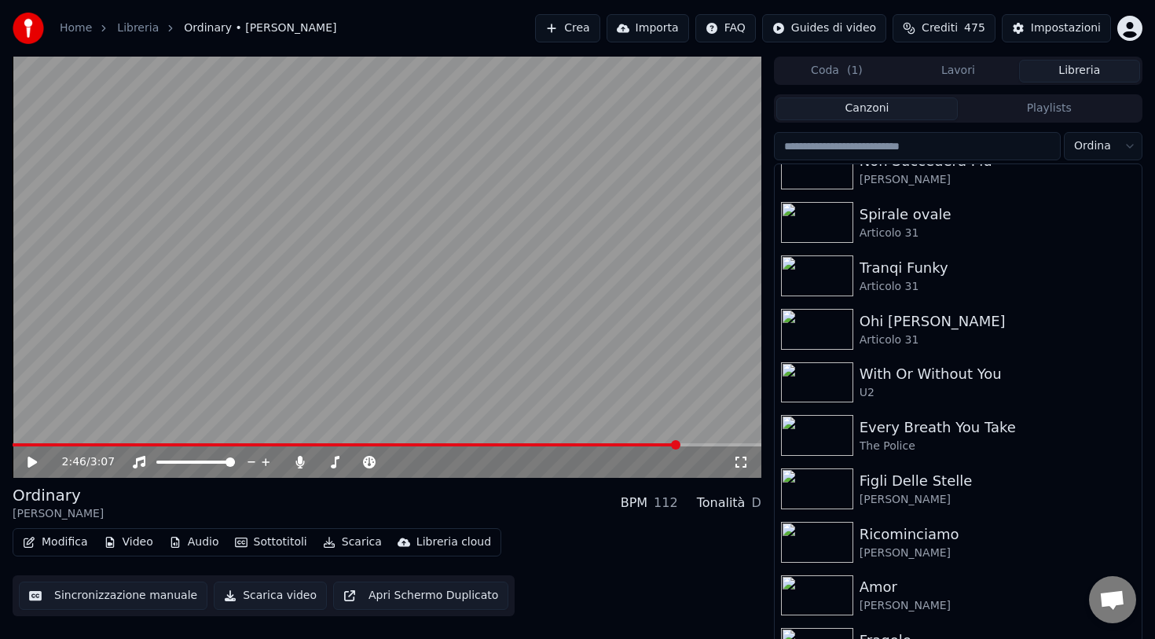
scroll to position [505, 0]
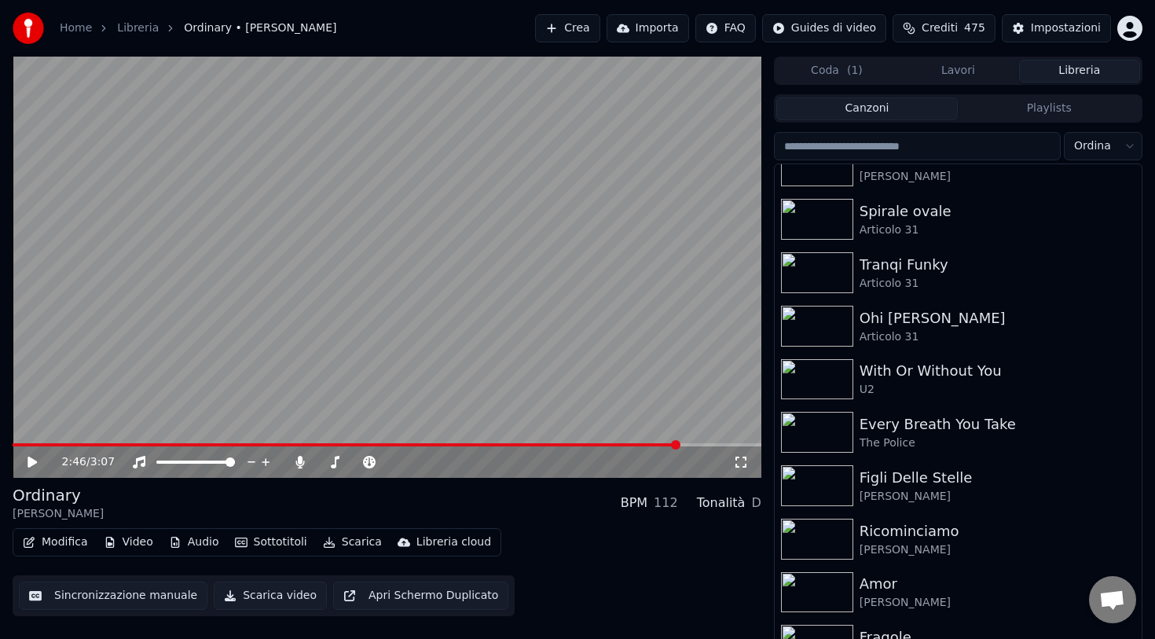
click at [1100, 599] on span "Aprire la chat" at bounding box center [1112, 601] width 26 height 22
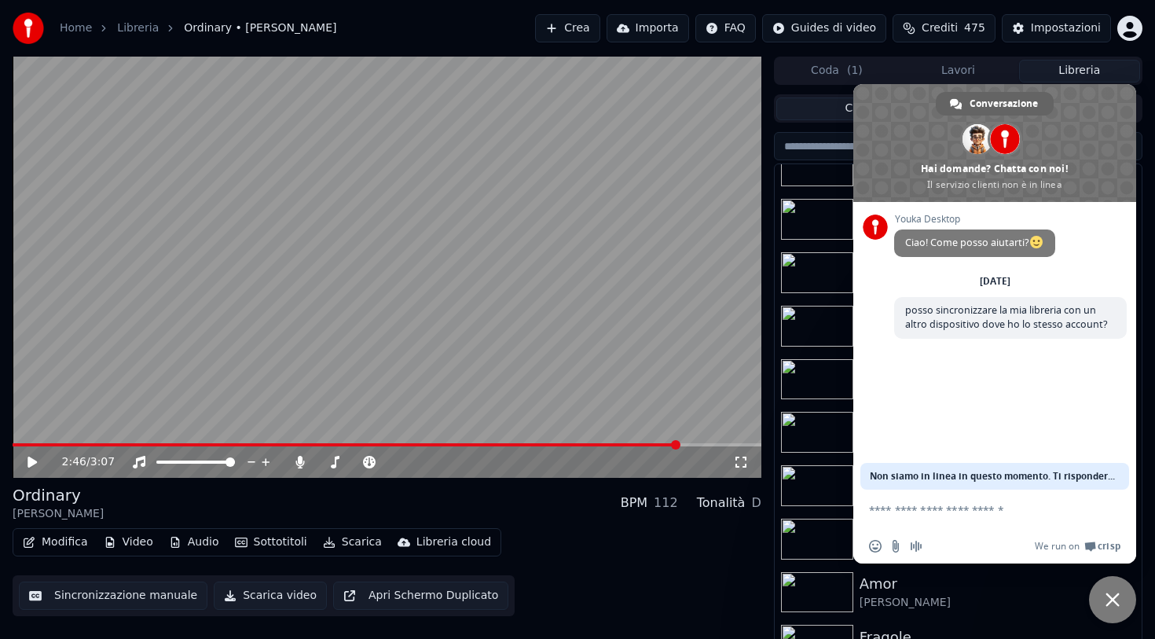
click at [1100, 599] on span "Chiudere la chat" at bounding box center [1112, 599] width 47 height 47
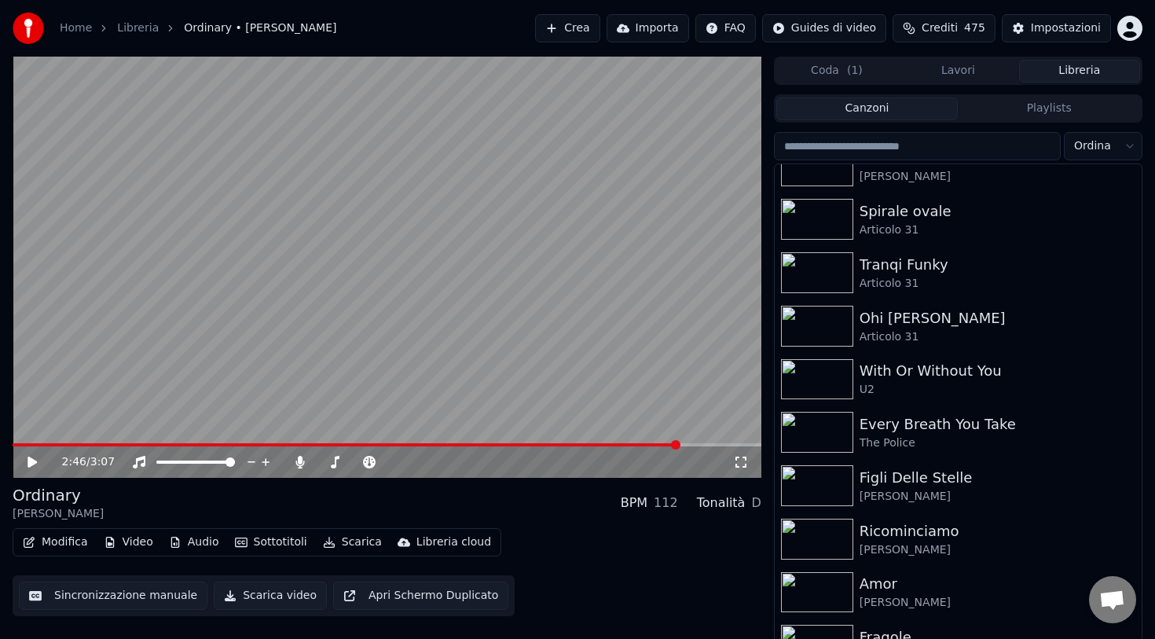
click at [442, 541] on div "Libreria cloud" at bounding box center [454, 542] width 75 height 16
click at [434, 597] on div "Apri libreria cloud" at bounding box center [464, 601] width 97 height 16
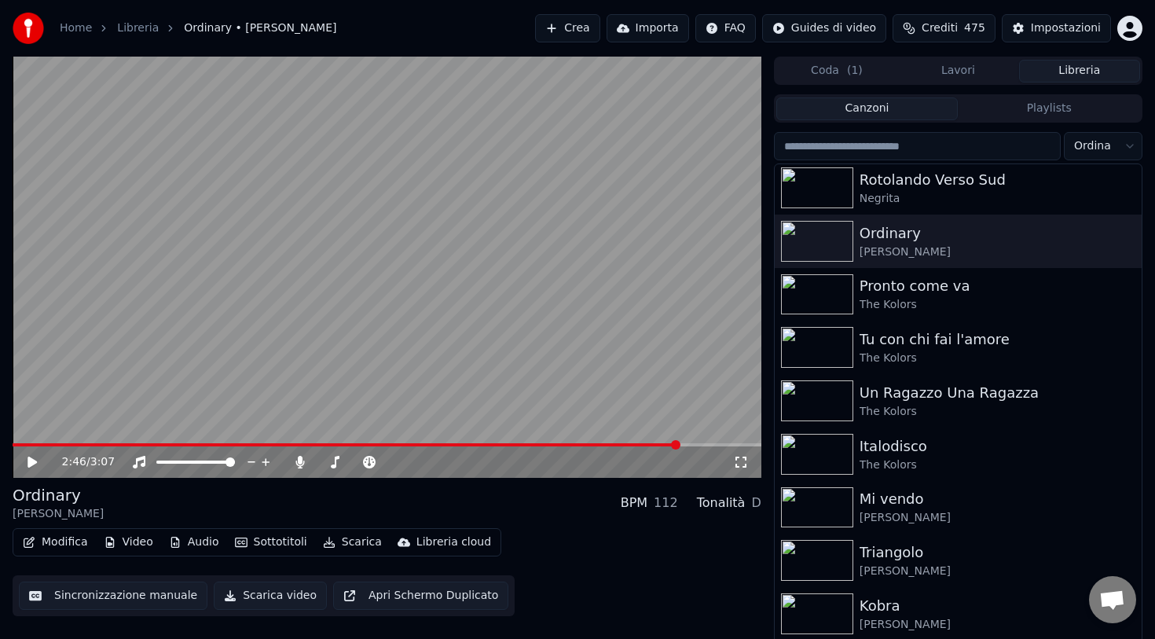
scroll to position [0, 0]
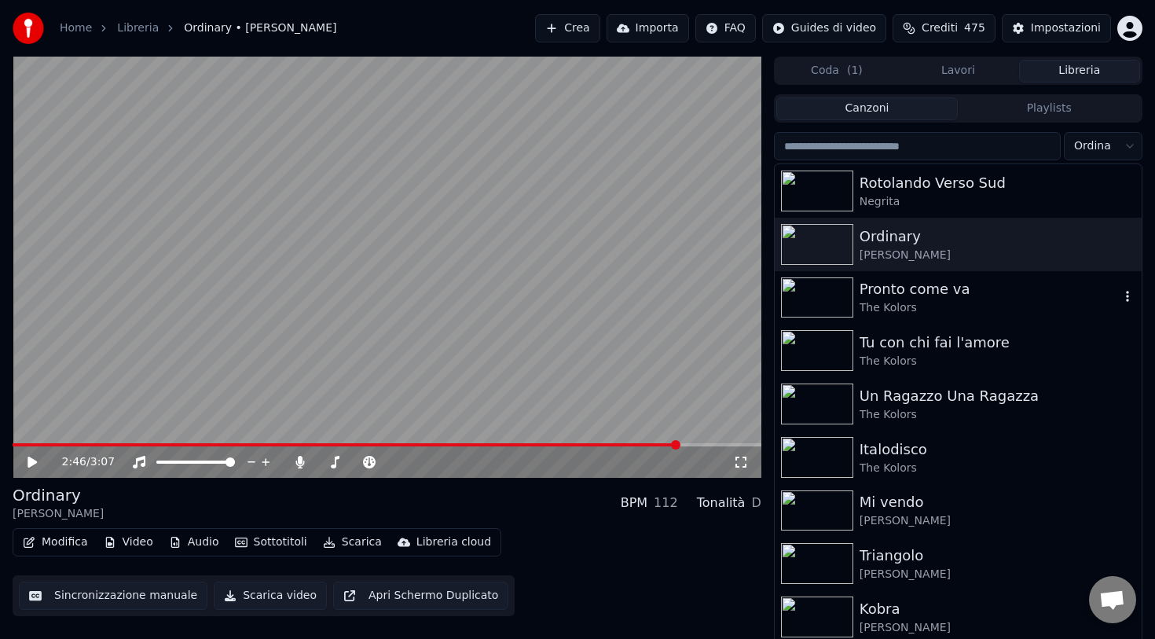
click at [923, 302] on div "The Kolors" at bounding box center [990, 308] width 260 height 16
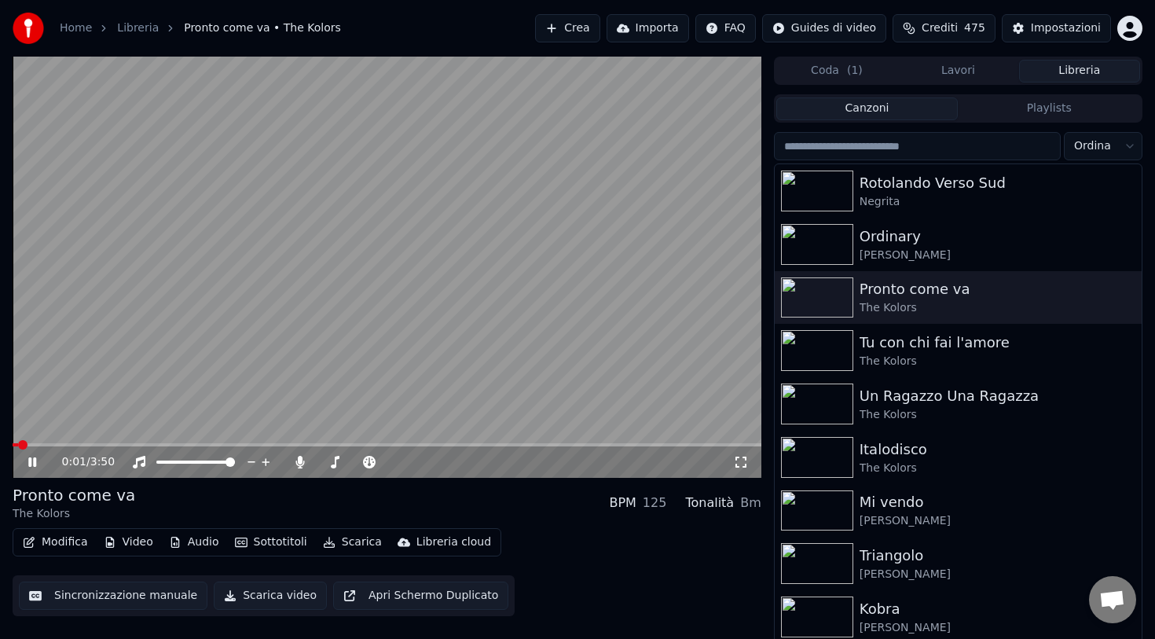
click at [426, 541] on div "Libreria cloud" at bounding box center [454, 542] width 75 height 16
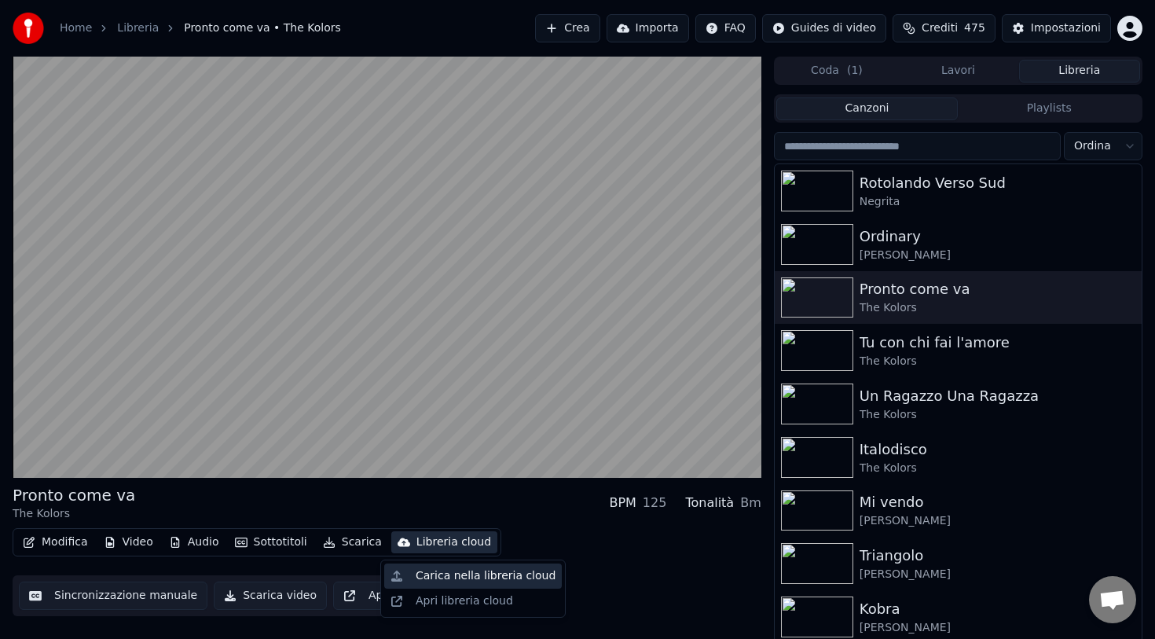
click at [430, 570] on div "Carica nella libreria cloud" at bounding box center [486, 576] width 140 height 16
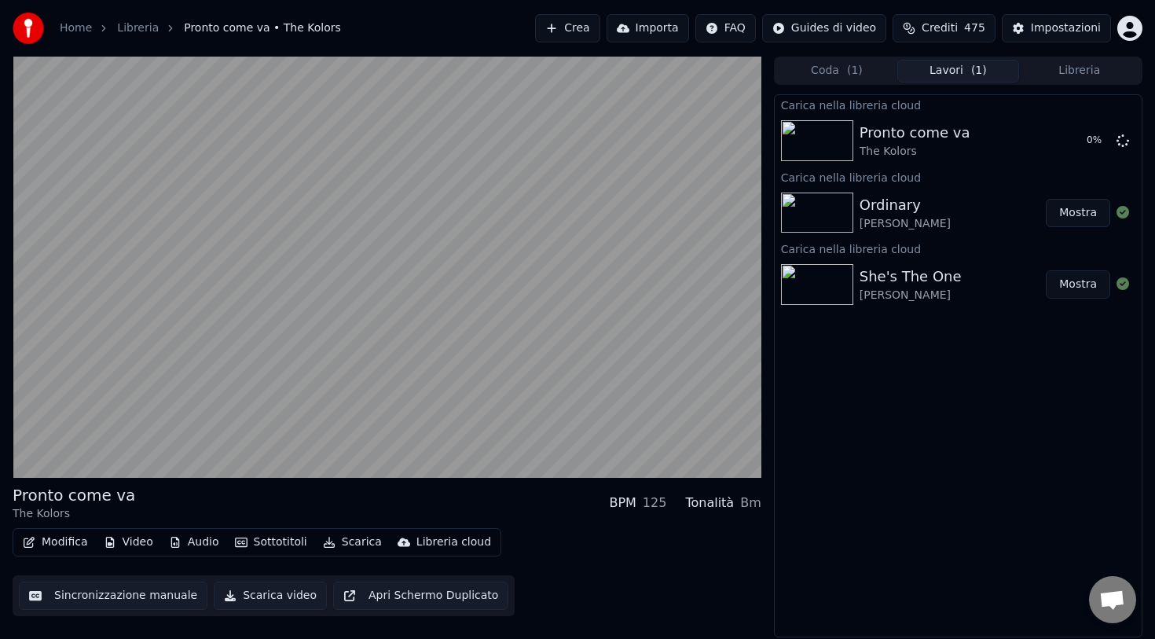
click at [430, 483] on div "Pronto come va The Kolors BPM 125 Tonalità Bm Modifica Video Audio Sottotitoli …" at bounding box center [387, 347] width 749 height 581
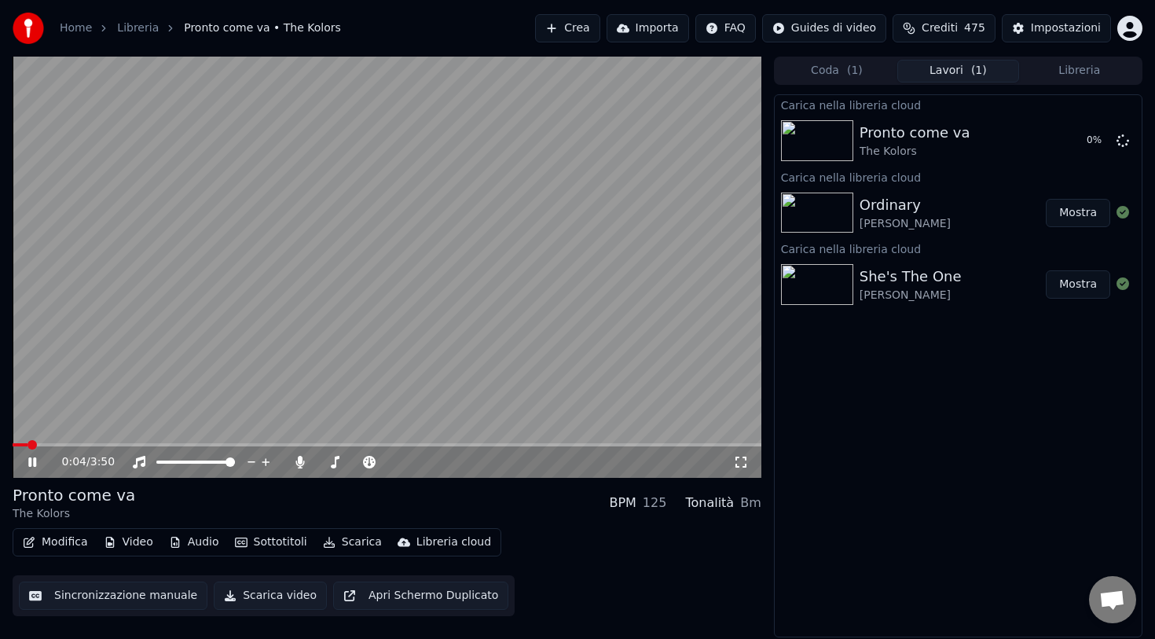
click at [428, 424] on video at bounding box center [387, 267] width 749 height 421
click at [429, 542] on div "Libreria cloud" at bounding box center [454, 542] width 75 height 16
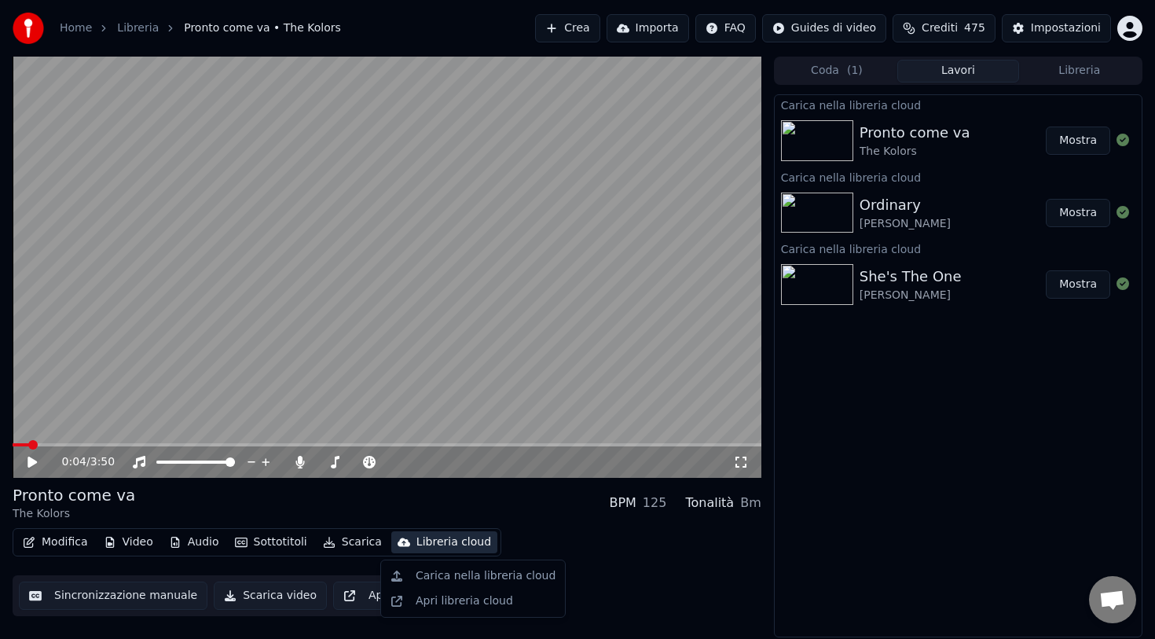
click at [527, 517] on div "Pronto come va The Kolors BPM 125 Tonalità Bm" at bounding box center [387, 503] width 749 height 38
click at [446, 544] on div "Libreria cloud" at bounding box center [454, 542] width 75 height 16
click at [442, 602] on div "Apri libreria cloud" at bounding box center [464, 601] width 97 height 16
click at [1069, 78] on button "Libreria" at bounding box center [1079, 71] width 121 height 23
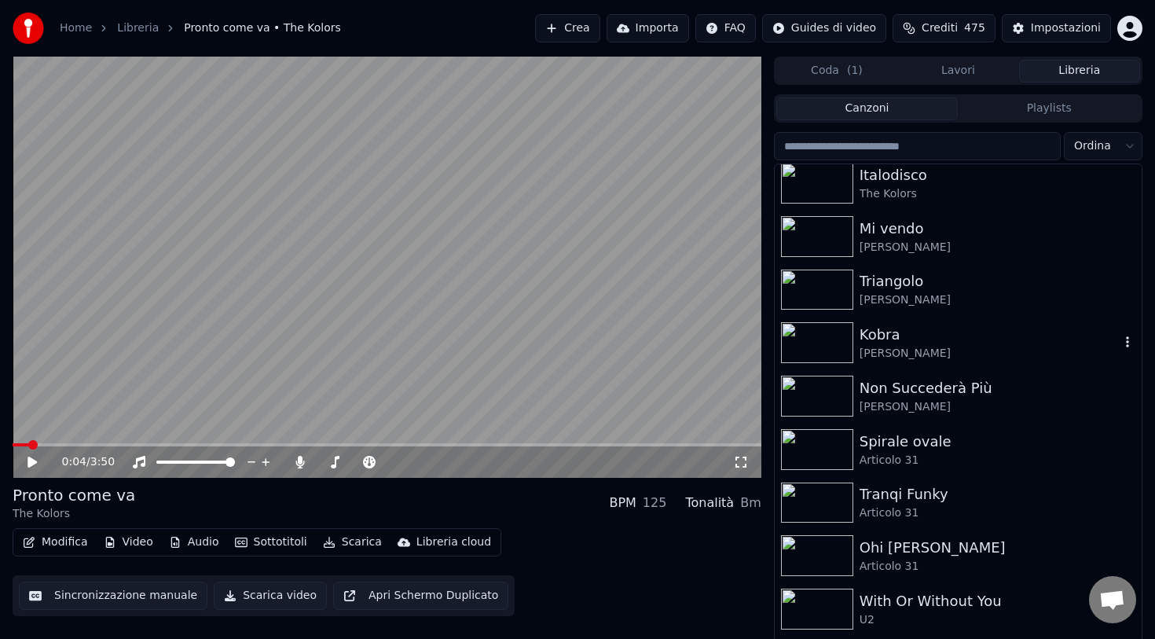
scroll to position [293, 0]
